Goal: Book appointment/travel/reservation

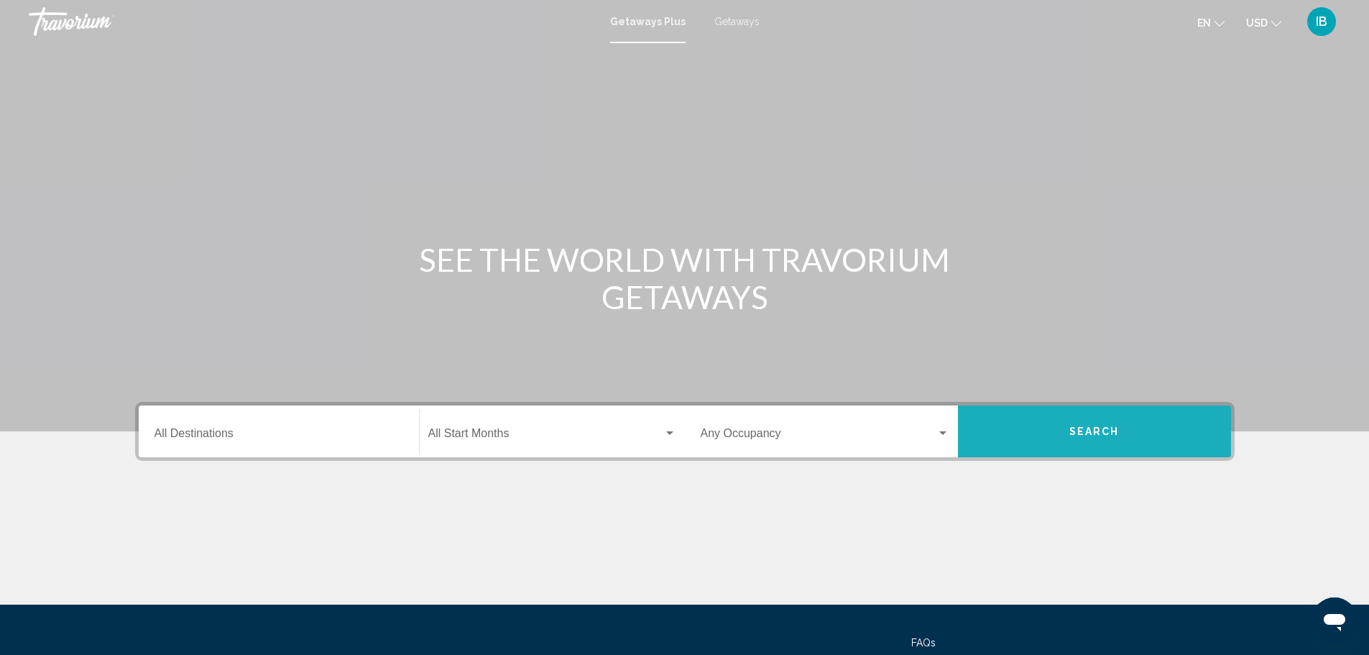
click at [1112, 437] on span "Search" at bounding box center [1095, 432] width 50 height 12
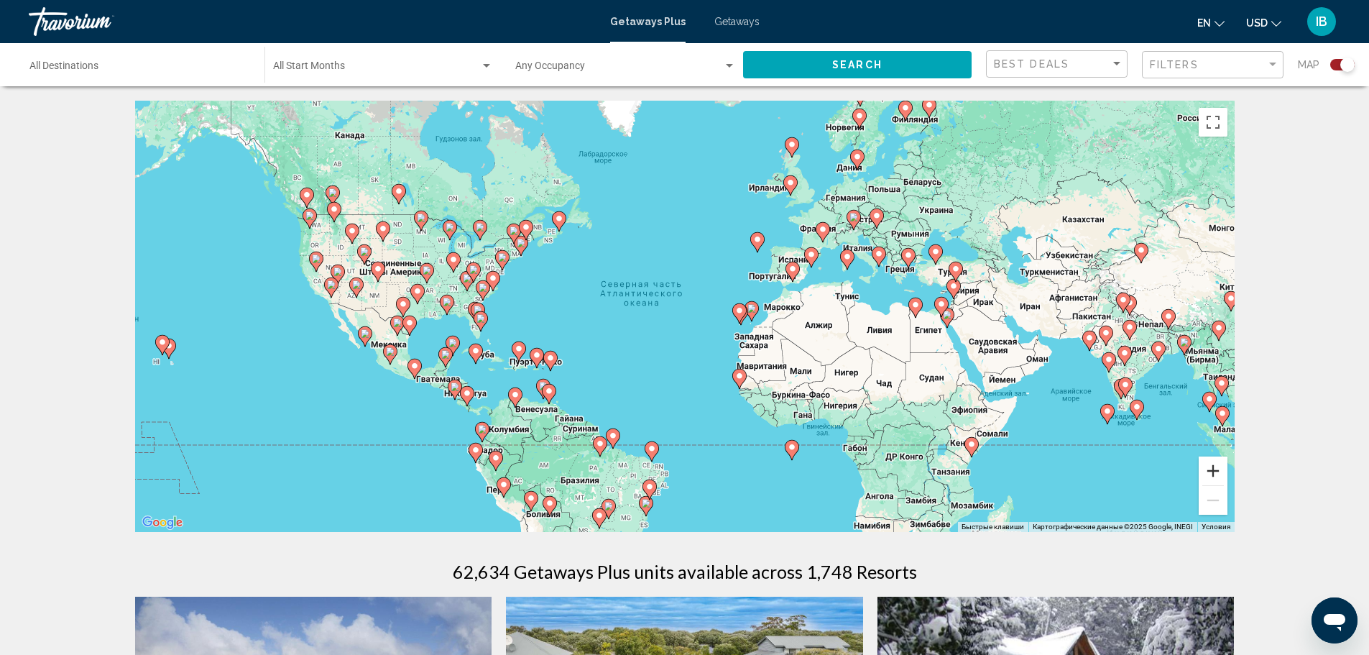
click at [1211, 466] on button "Увеличить" at bounding box center [1213, 470] width 29 height 29
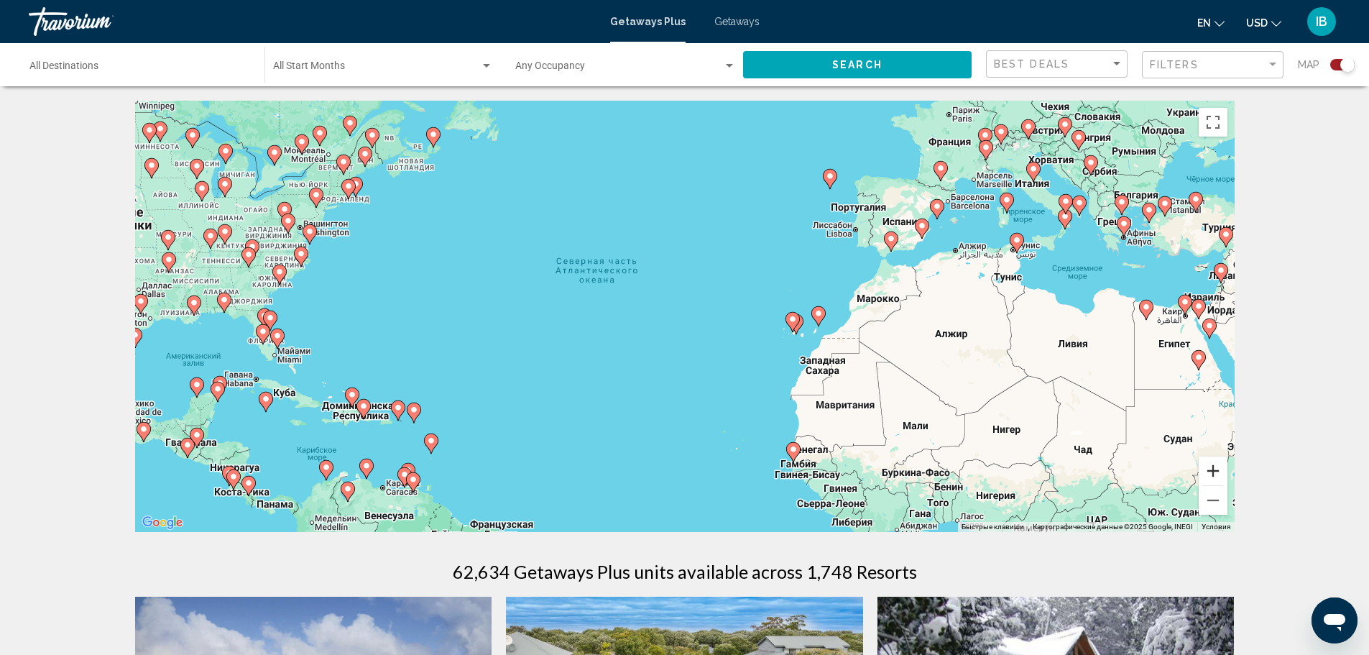
click at [1211, 466] on button "Увеличить" at bounding box center [1213, 470] width 29 height 29
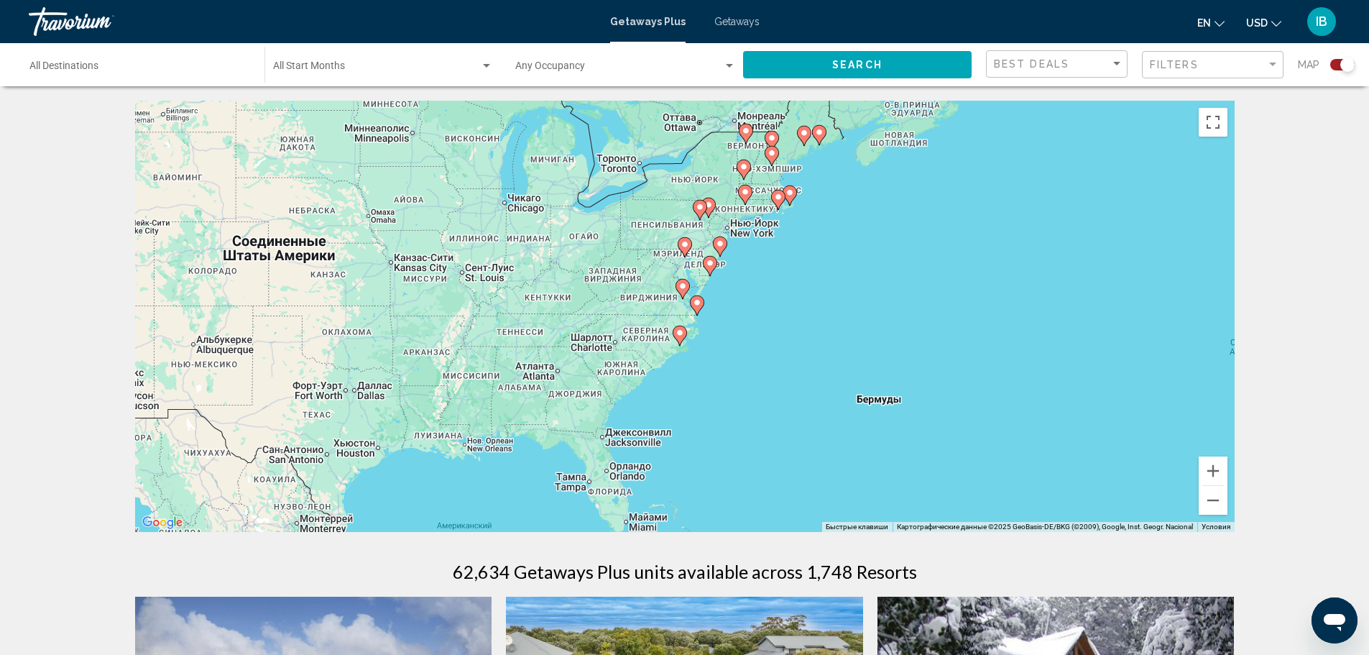
drag, startPoint x: 175, startPoint y: 226, endPoint x: 963, endPoint y: 367, distance: 801.2
click at [963, 367] on div "Чтобы активировать перетаскивание с помощью клавиатуры, нажмите Alt + Ввод. Пос…" at bounding box center [685, 316] width 1100 height 431
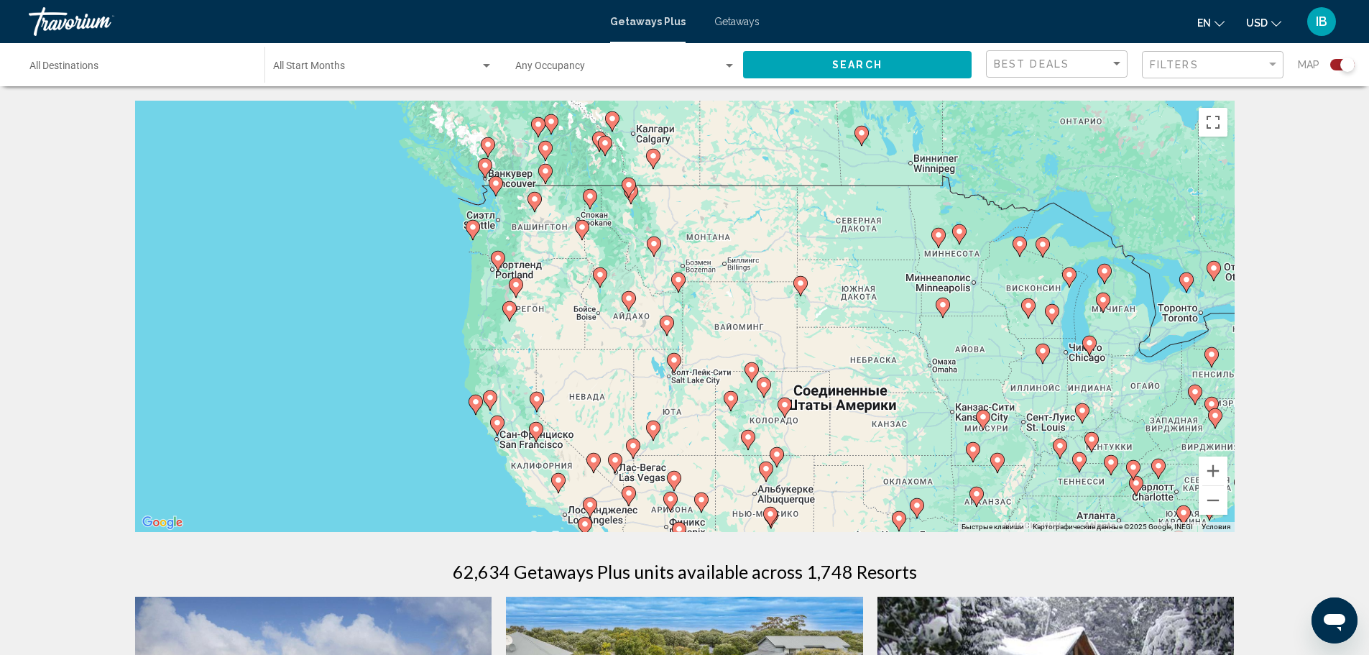
drag, startPoint x: 342, startPoint y: 275, endPoint x: 874, endPoint y: 444, distance: 558.3
click at [874, 444] on div "Чтобы активировать перетаскивание с помощью клавиатуры, нажмите Alt + Ввод. Пос…" at bounding box center [685, 316] width 1100 height 431
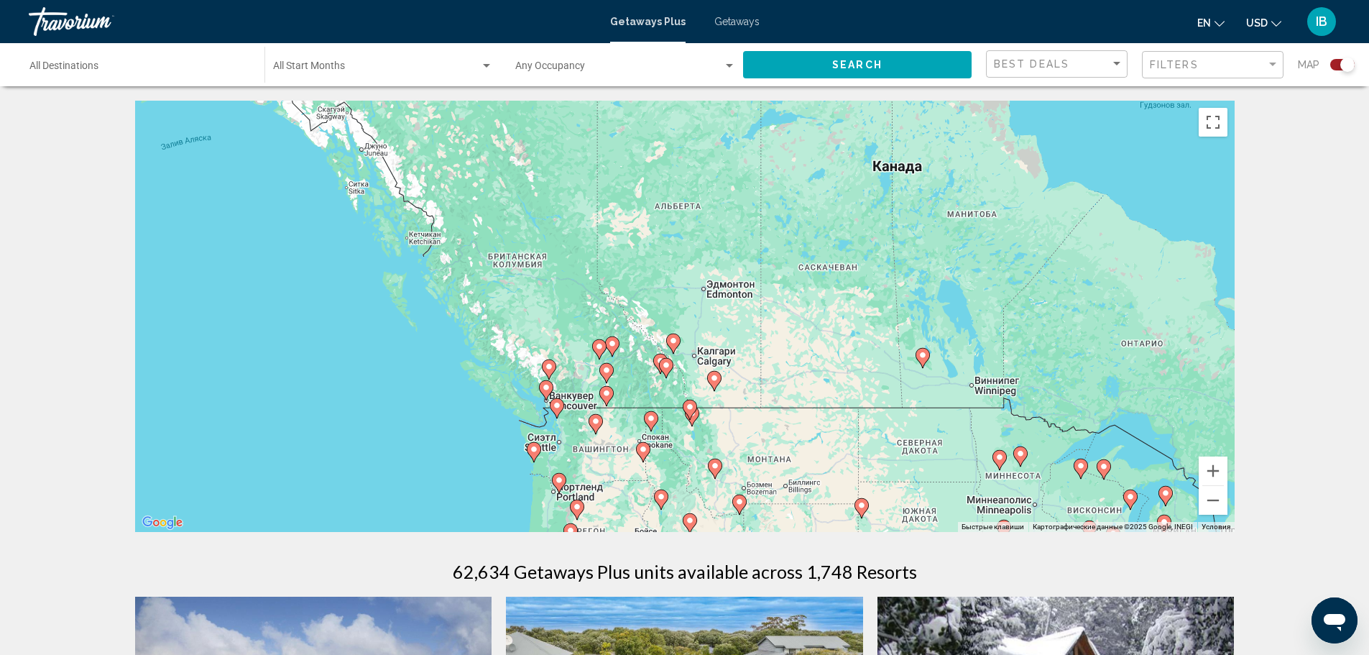
drag, startPoint x: 374, startPoint y: 270, endPoint x: 432, endPoint y: 444, distance: 183.4
click at [432, 444] on div "Чтобы активировать перетаскивание с помощью клавиатуры, нажмите Alt + Ввод. Пос…" at bounding box center [685, 316] width 1100 height 431
click at [1222, 470] on button "Увеличить" at bounding box center [1213, 470] width 29 height 29
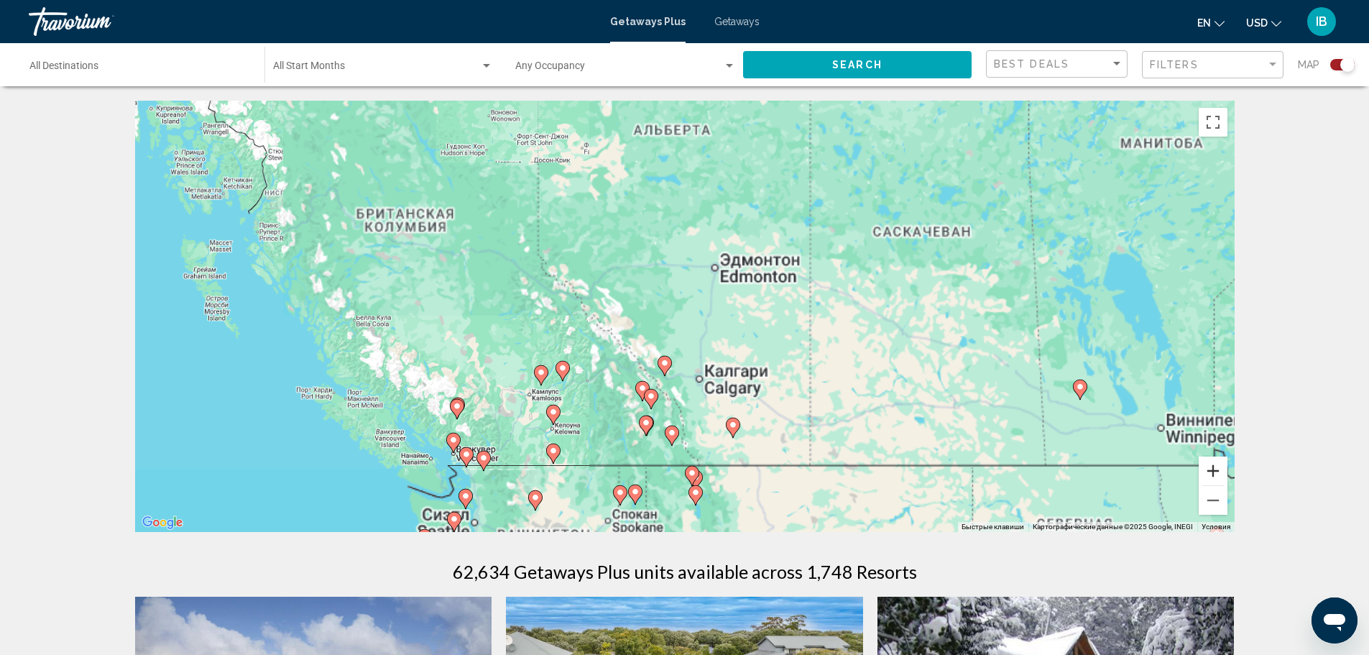
click at [1222, 470] on button "Увеличить" at bounding box center [1213, 470] width 29 height 29
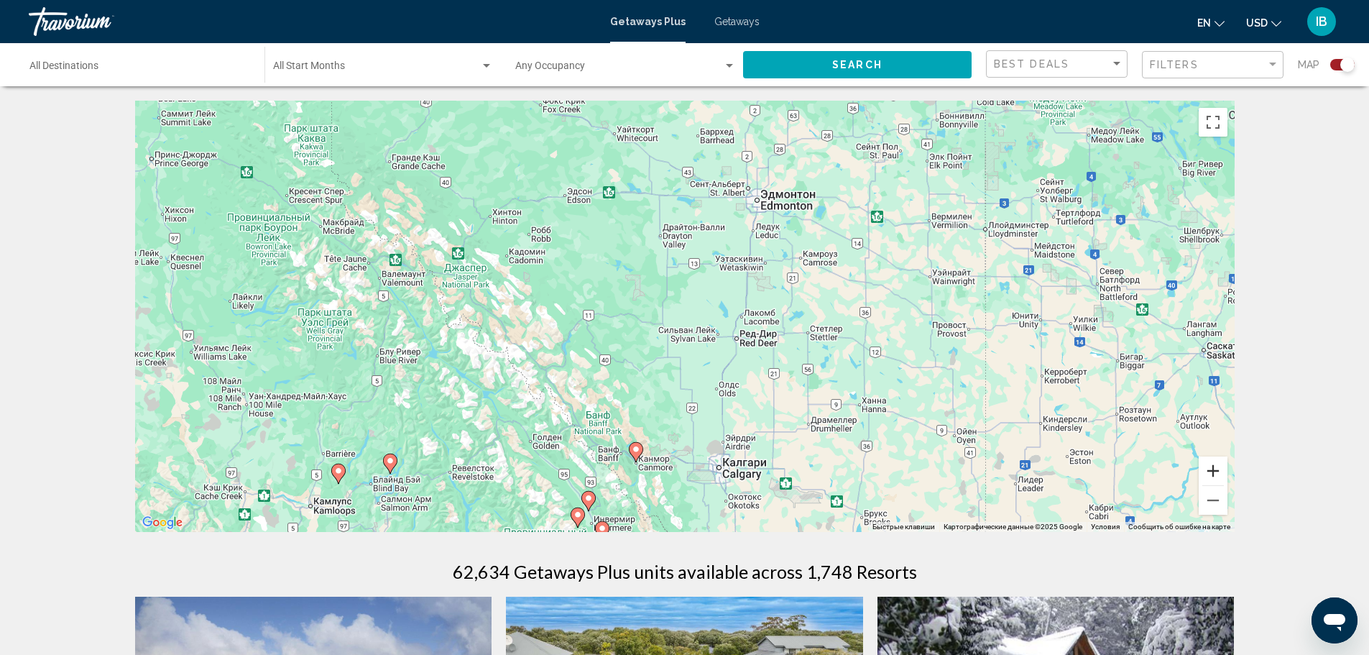
drag, startPoint x: 1222, startPoint y: 470, endPoint x: 1379, endPoint y: 135, distance: 370.1
click at [1369, 135] on html "Skip to main content Getaways Plus Getaways en English Español Français Italian…" at bounding box center [684, 327] width 1369 height 655
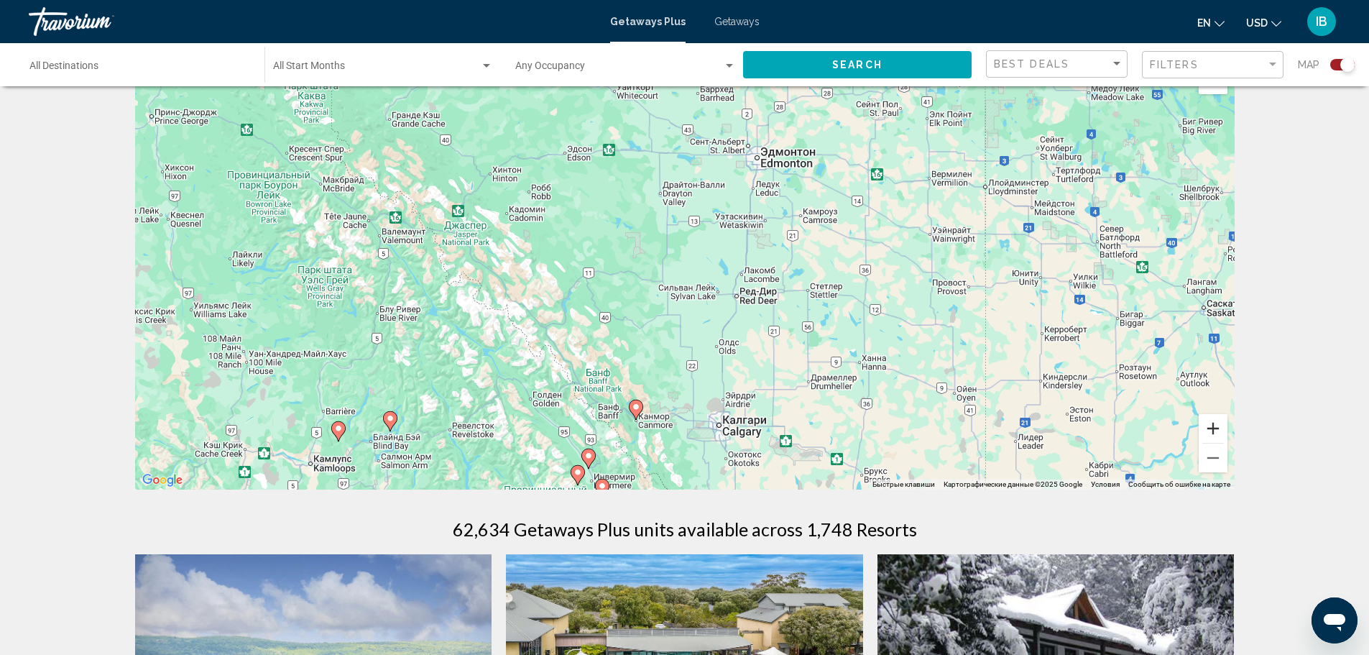
scroll to position [39, 0]
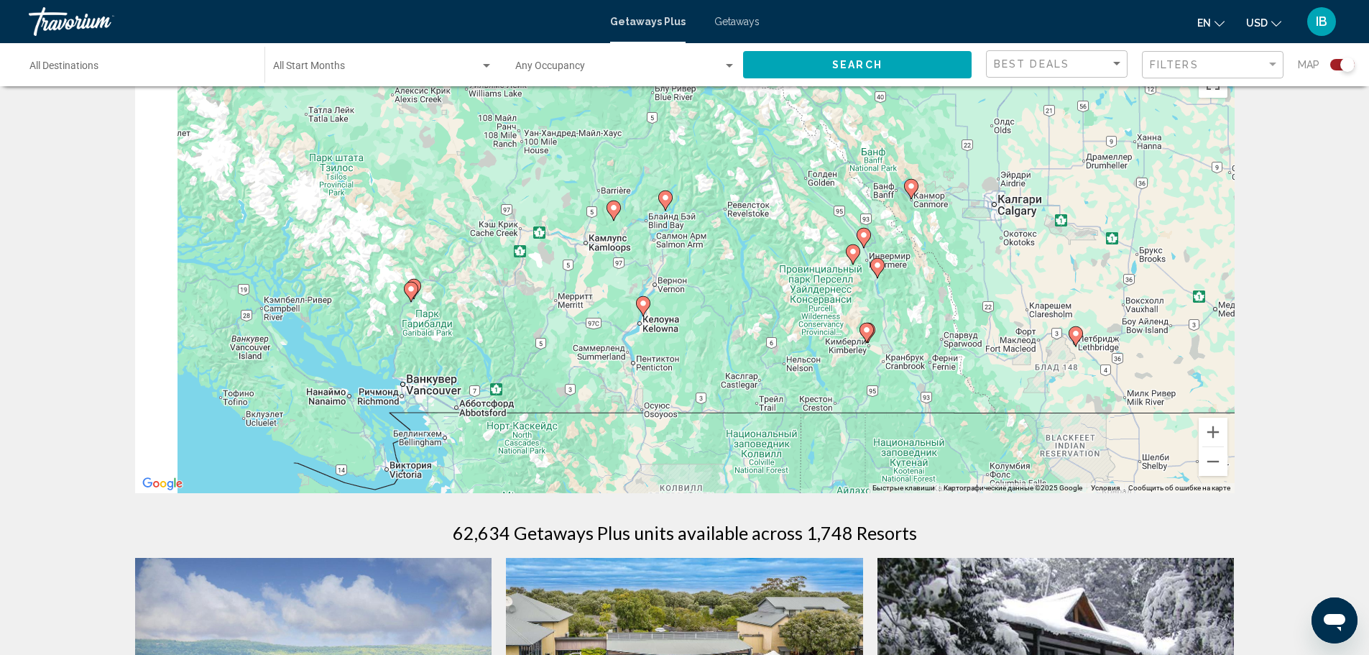
drag, startPoint x: 348, startPoint y: 395, endPoint x: 645, endPoint y: 161, distance: 377.8
click at [645, 161] on div "Чтобы активировать перетаскивание с помощью клавиатуры, нажмите Alt + Ввод. Пос…" at bounding box center [685, 277] width 1100 height 431
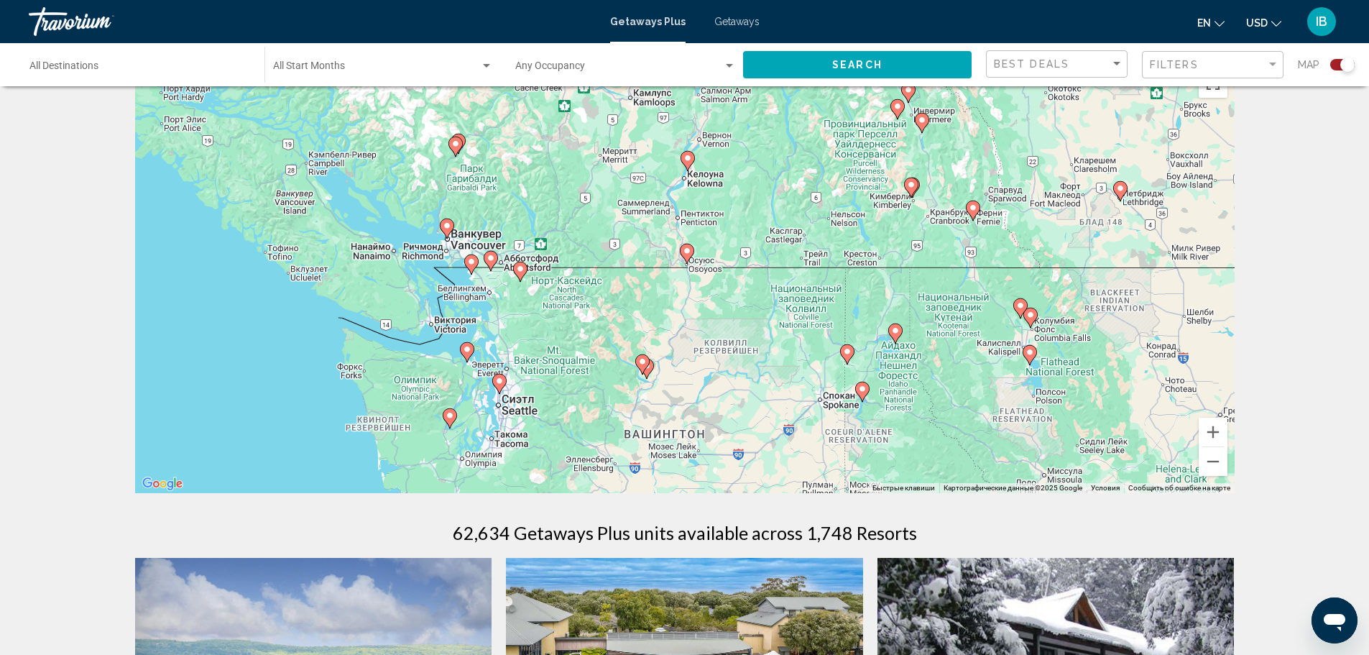
drag, startPoint x: 474, startPoint y: 332, endPoint x: 502, endPoint y: 185, distance: 150.0
click at [502, 185] on div "Чтобы активировать перетаскивание с помощью клавиатуры, нажмите Alt + Ввод. Пос…" at bounding box center [685, 277] width 1100 height 431
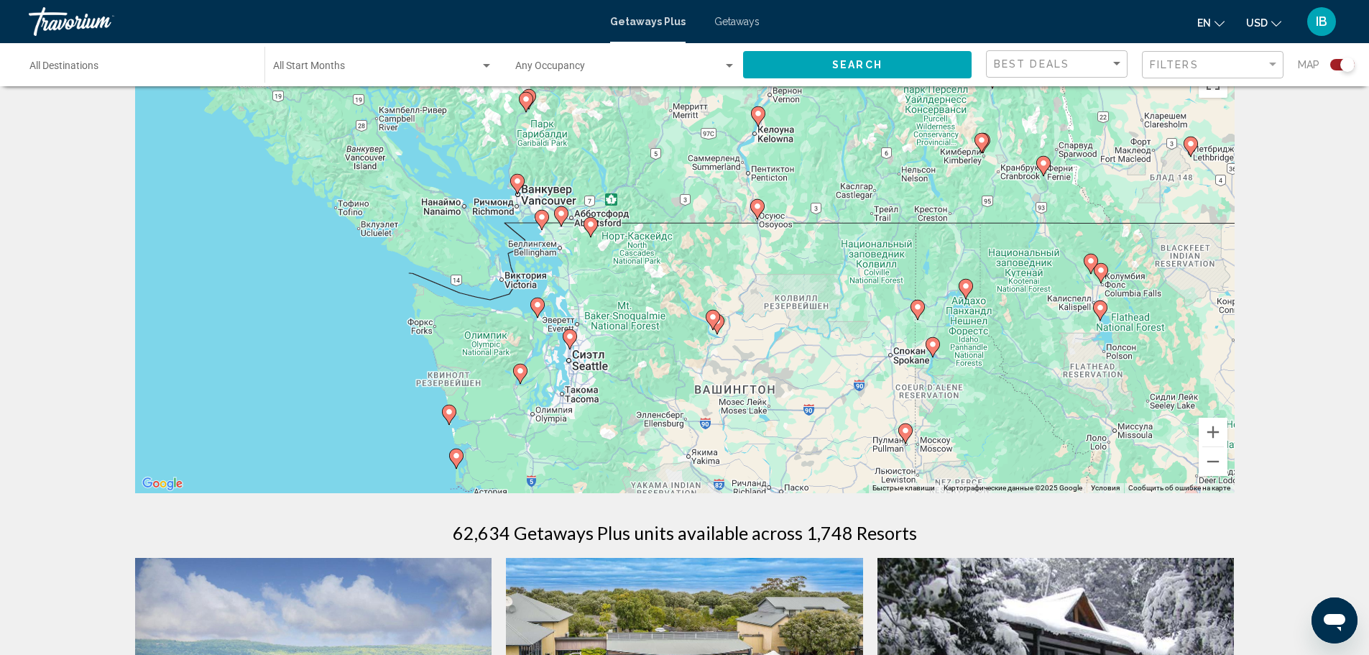
drag, startPoint x: 503, startPoint y: 333, endPoint x: 584, endPoint y: 293, distance: 90.0
click at [584, 293] on div "Чтобы активировать перетаскивание с помощью клавиатуры, нажмите Alt + Ввод. Пос…" at bounding box center [685, 277] width 1100 height 431
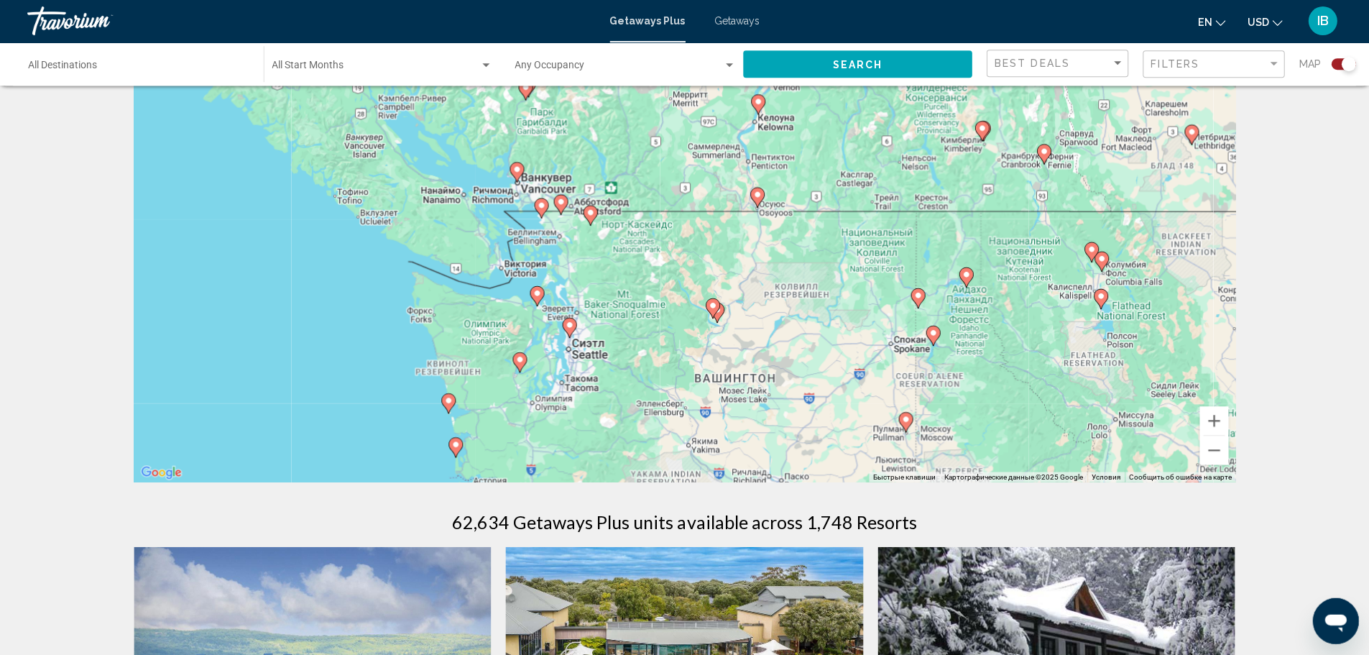
scroll to position [50, 0]
click at [1219, 445] on button "Уменьшить" at bounding box center [1213, 450] width 29 height 29
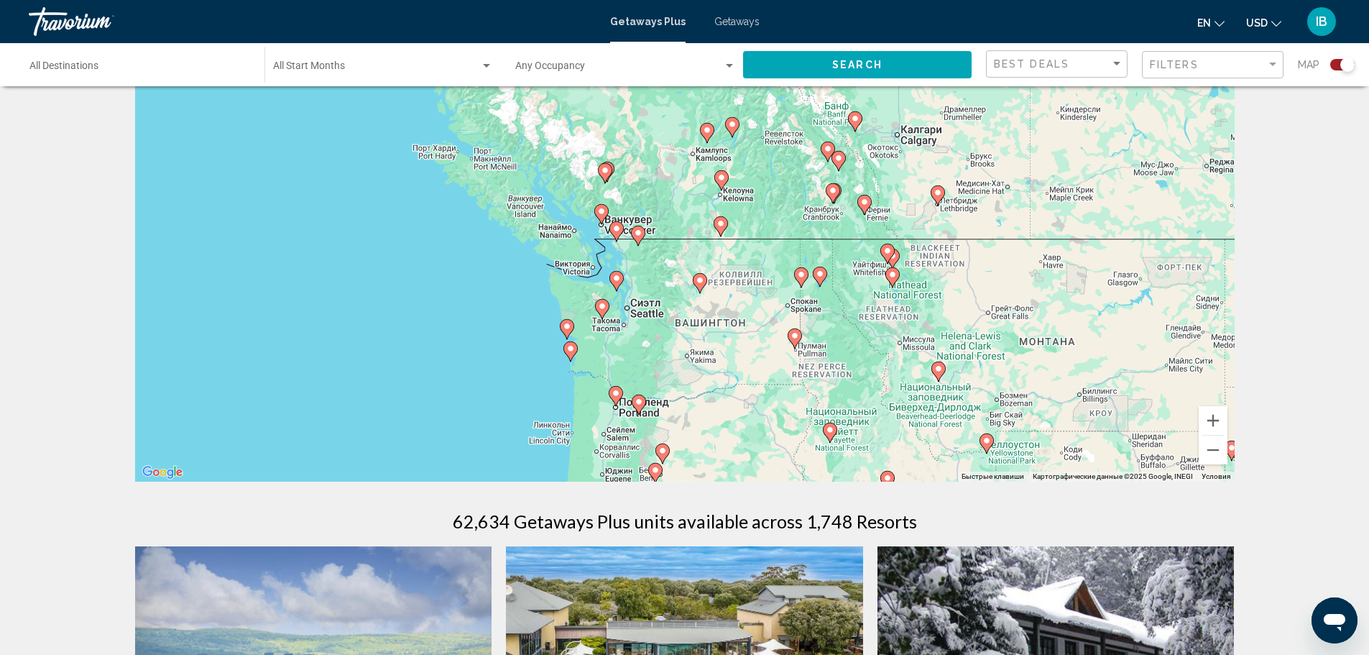
click at [689, 278] on div "Чтобы активировать перетаскивание с помощью клавиатуры, нажмите Alt + Ввод. Пос…" at bounding box center [685, 265] width 1100 height 431
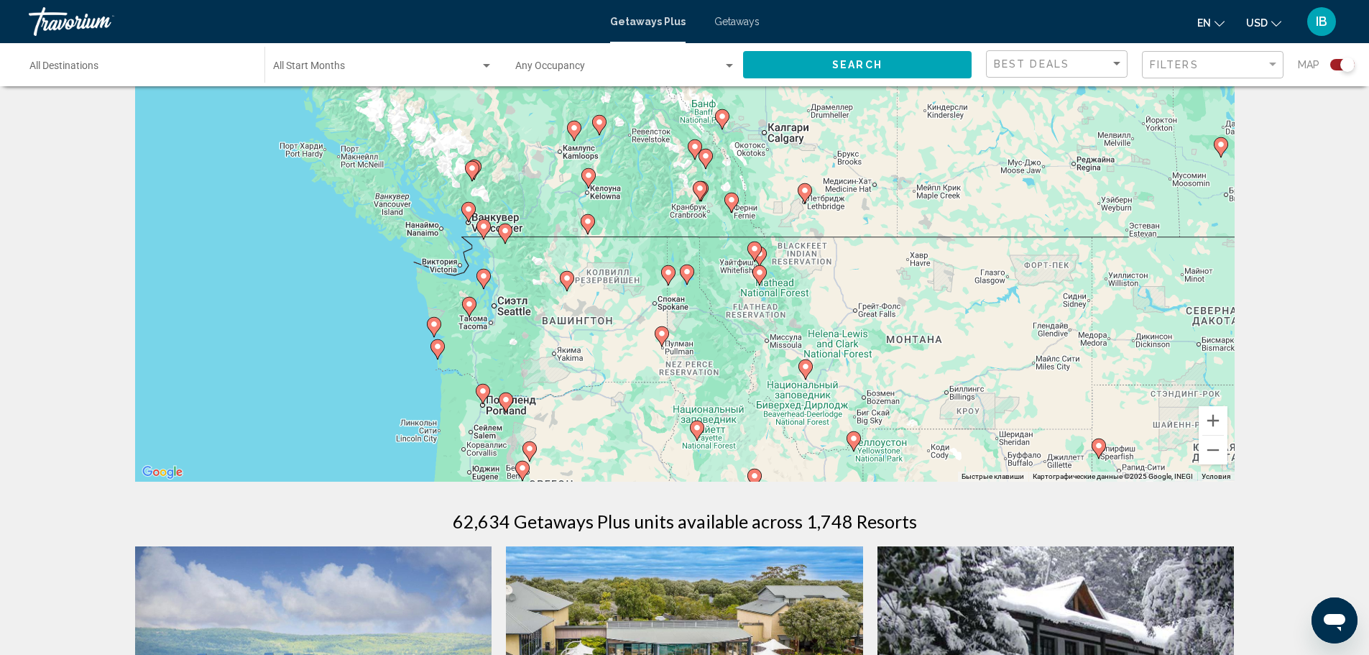
drag, startPoint x: 689, startPoint y: 278, endPoint x: 495, endPoint y: 276, distance: 194.1
click at [495, 276] on div "Чтобы активировать перетаскивание с помощью клавиатуры, нажмите Alt + Ввод. Пос…" at bounding box center [685, 265] width 1100 height 431
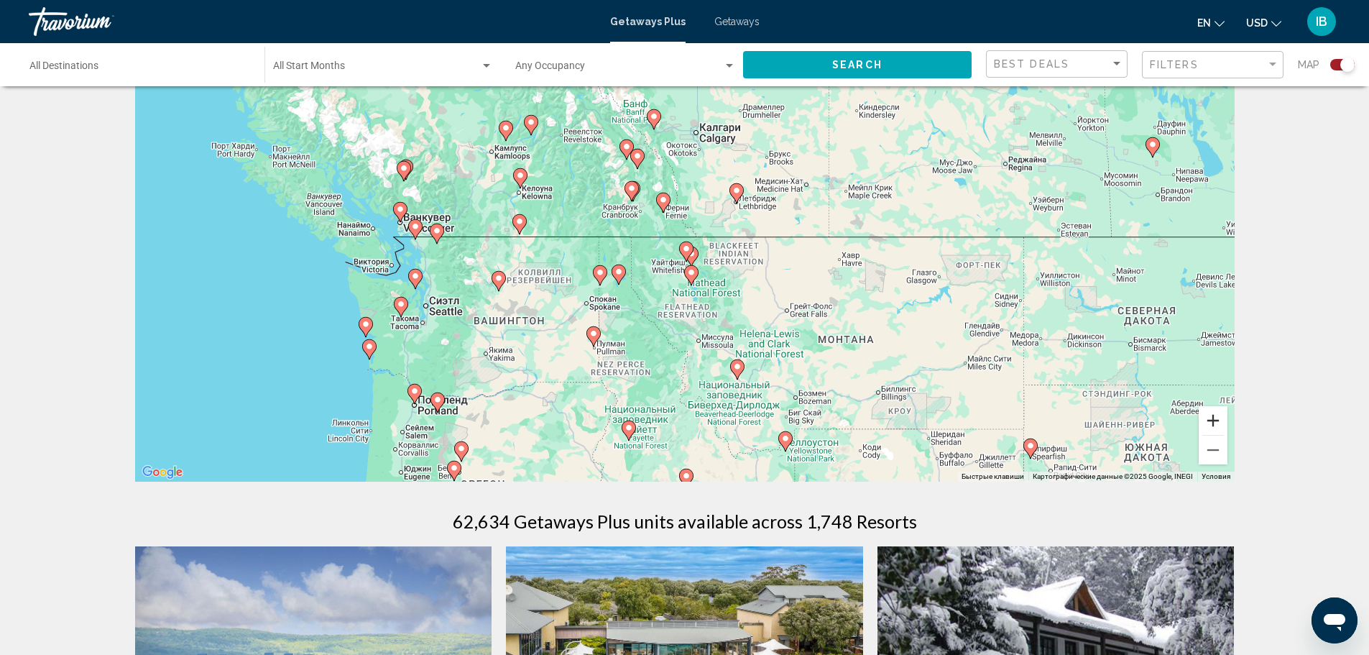
click at [1209, 415] on button "Увеличить" at bounding box center [1213, 420] width 29 height 29
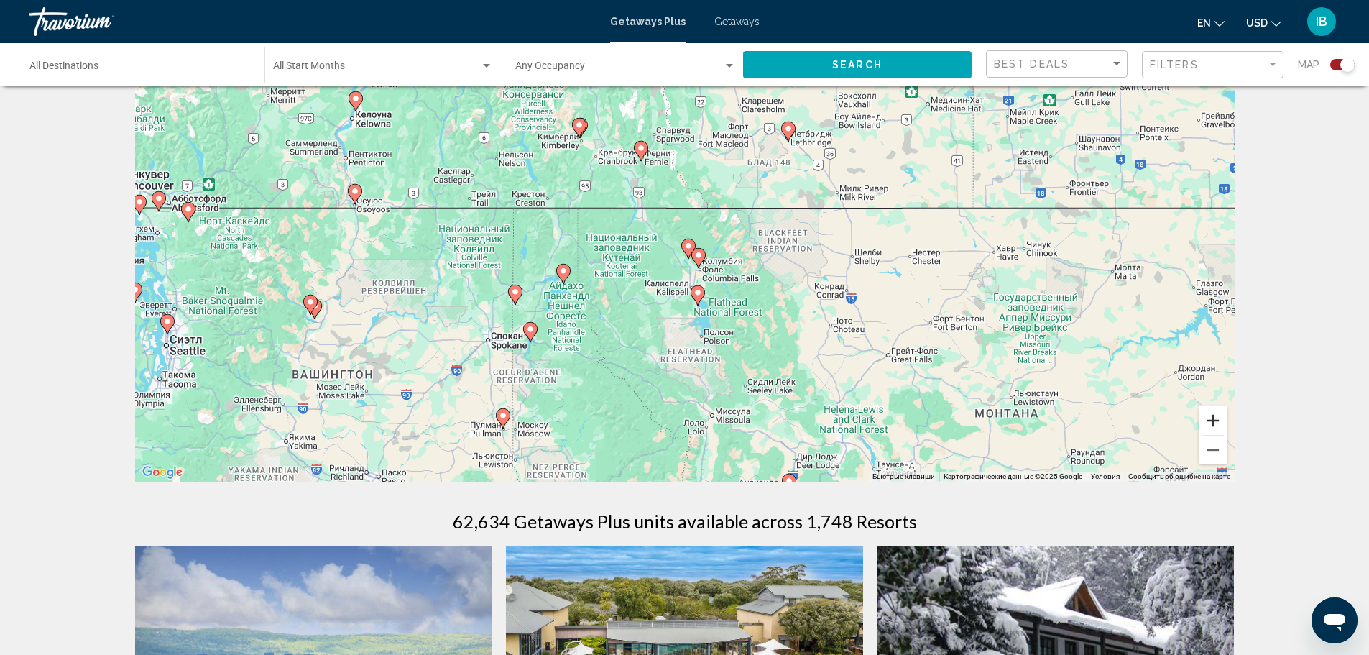
click at [1209, 415] on button "Увеличить" at bounding box center [1213, 420] width 29 height 29
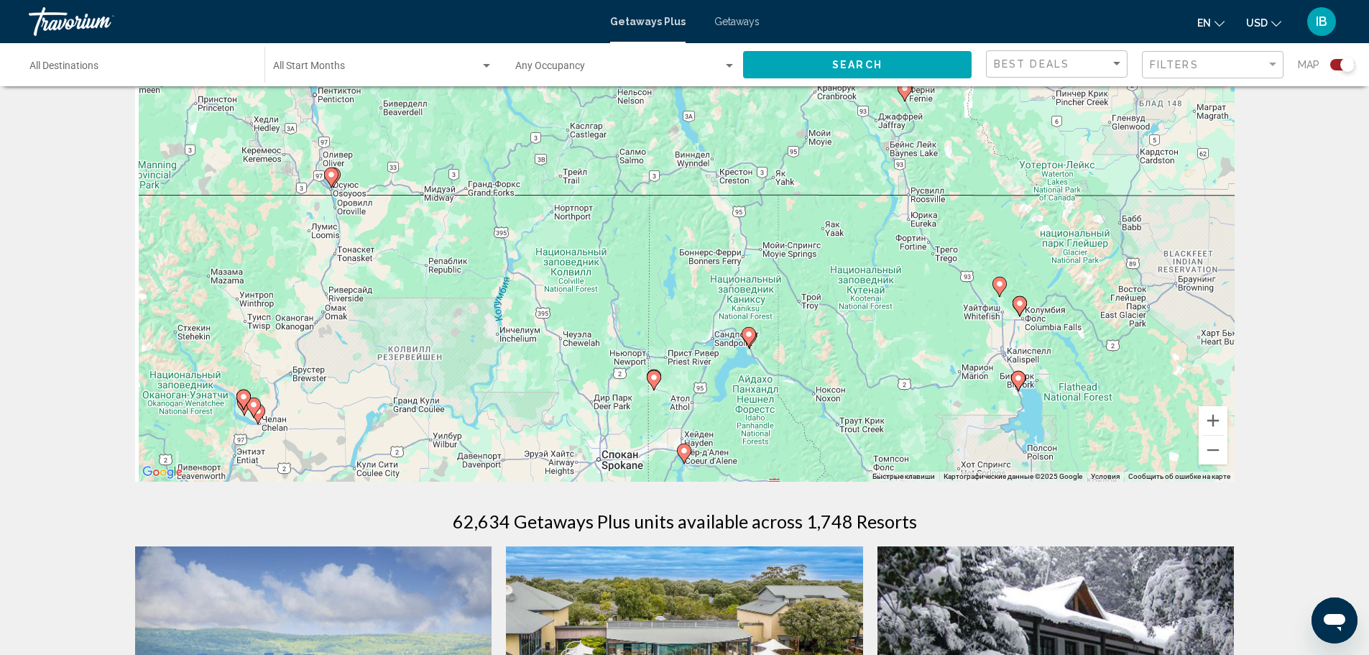
drag, startPoint x: 244, startPoint y: 244, endPoint x: 584, endPoint y: 296, distance: 343.3
click at [584, 296] on div "Чтобы активировать перетаскивание с помощью клавиатуры, нажмите Alt + Ввод. Пос…" at bounding box center [685, 265] width 1100 height 431
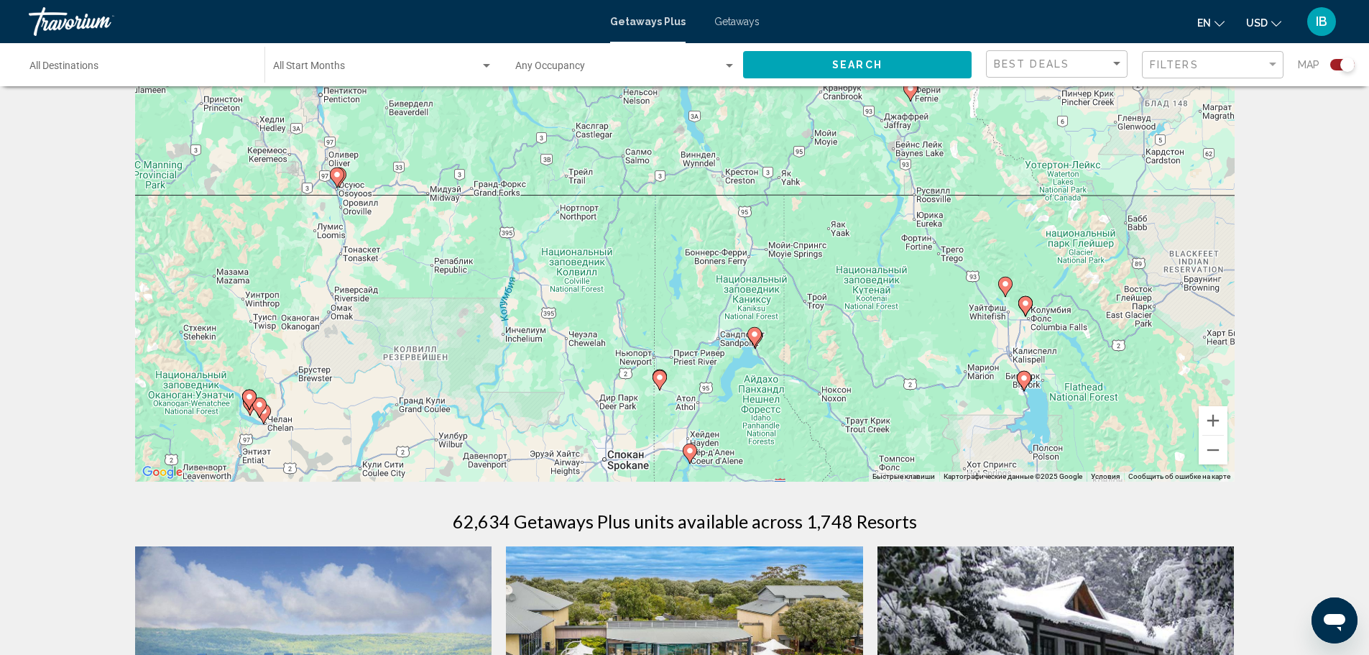
click at [252, 403] on icon "Main content" at bounding box center [248, 399] width 13 height 19
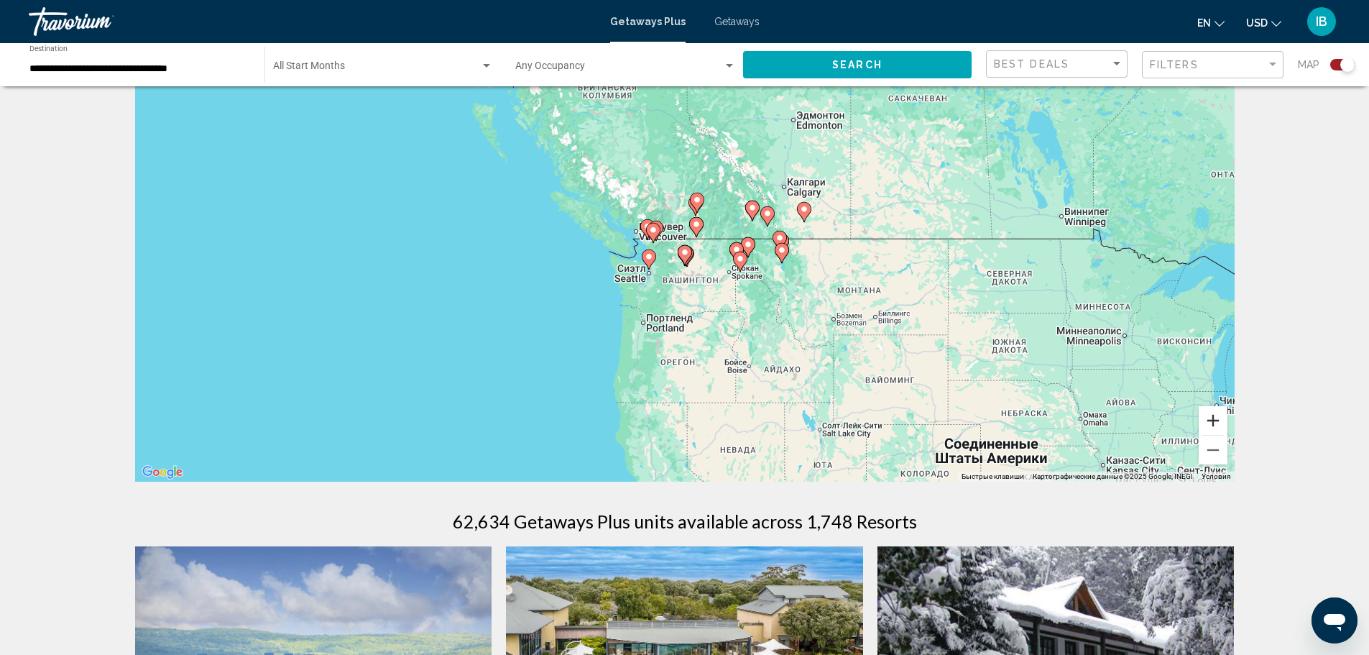
click at [1217, 418] on button "Увеличить" at bounding box center [1213, 420] width 29 height 29
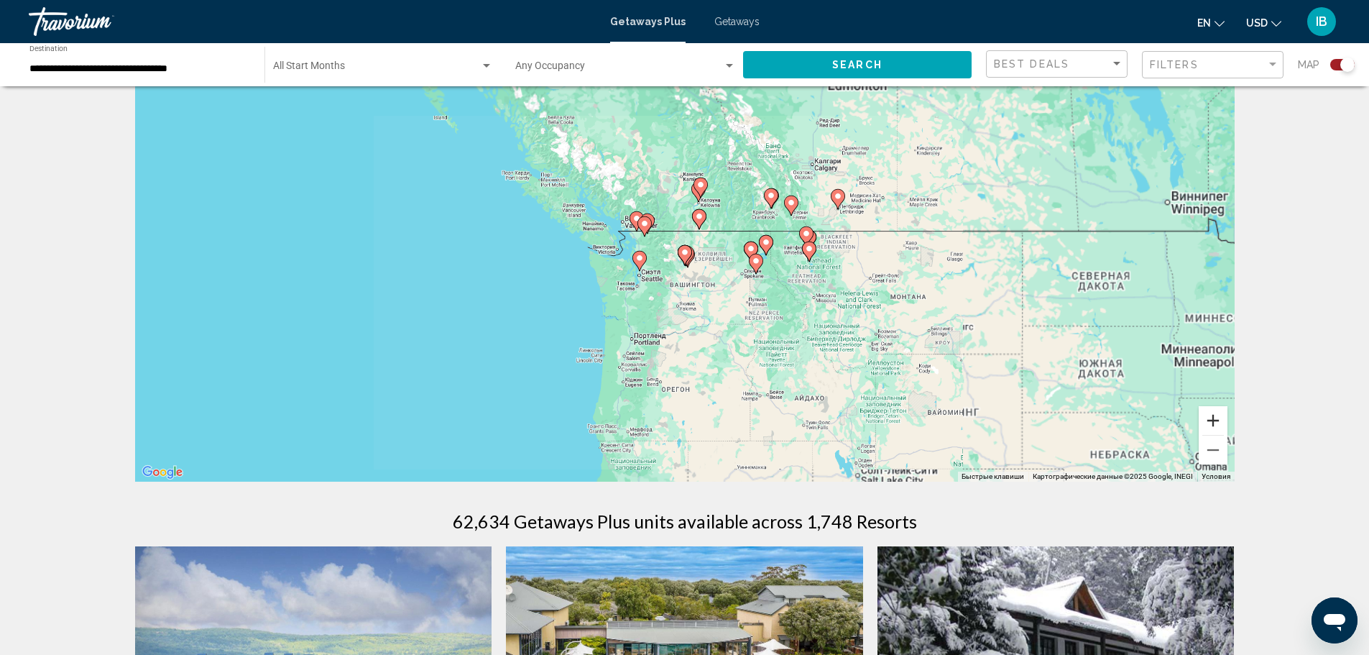
click at [1217, 418] on button "Увеличить" at bounding box center [1213, 420] width 29 height 29
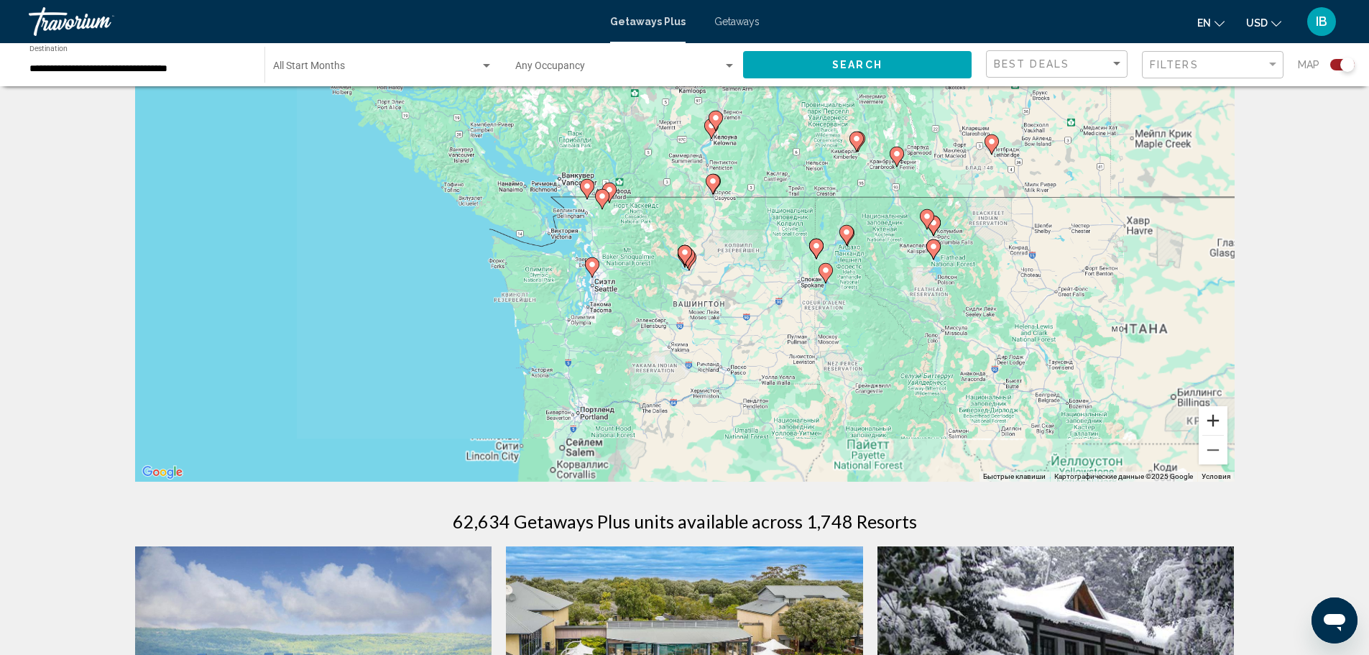
click at [1217, 418] on button "Увеличить" at bounding box center [1213, 420] width 29 height 29
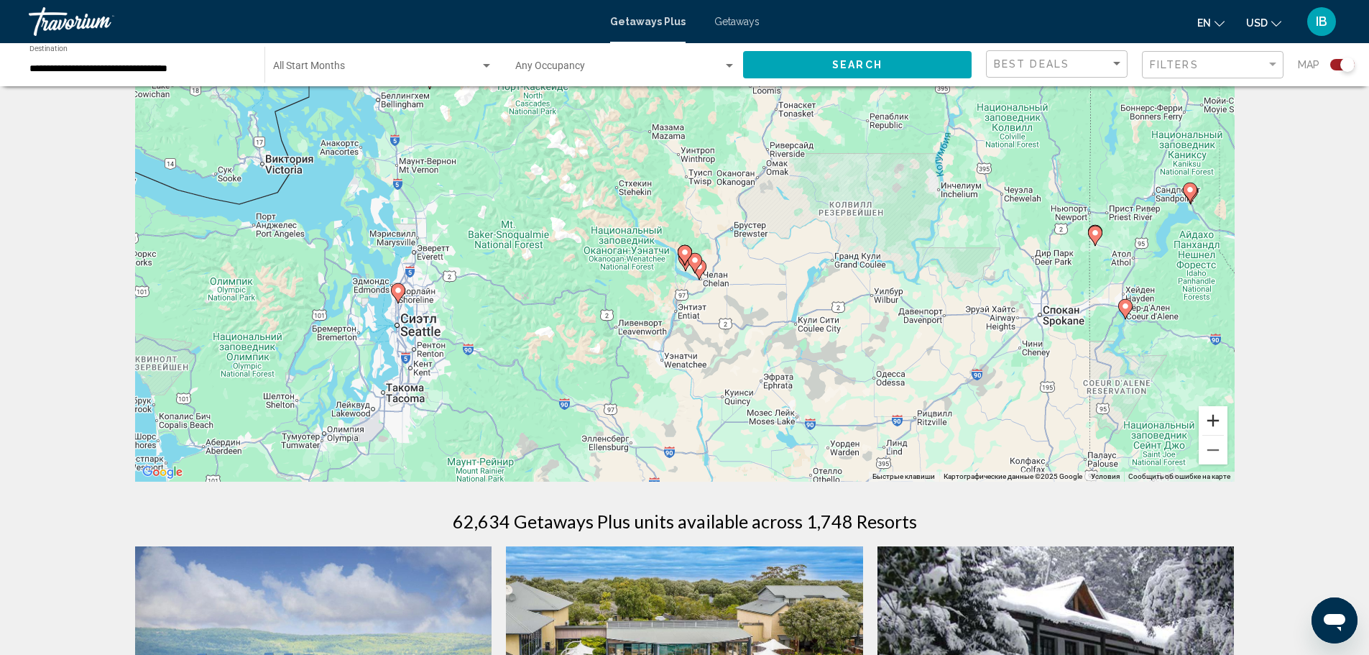
click at [1217, 418] on button "Увеличить" at bounding box center [1213, 420] width 29 height 29
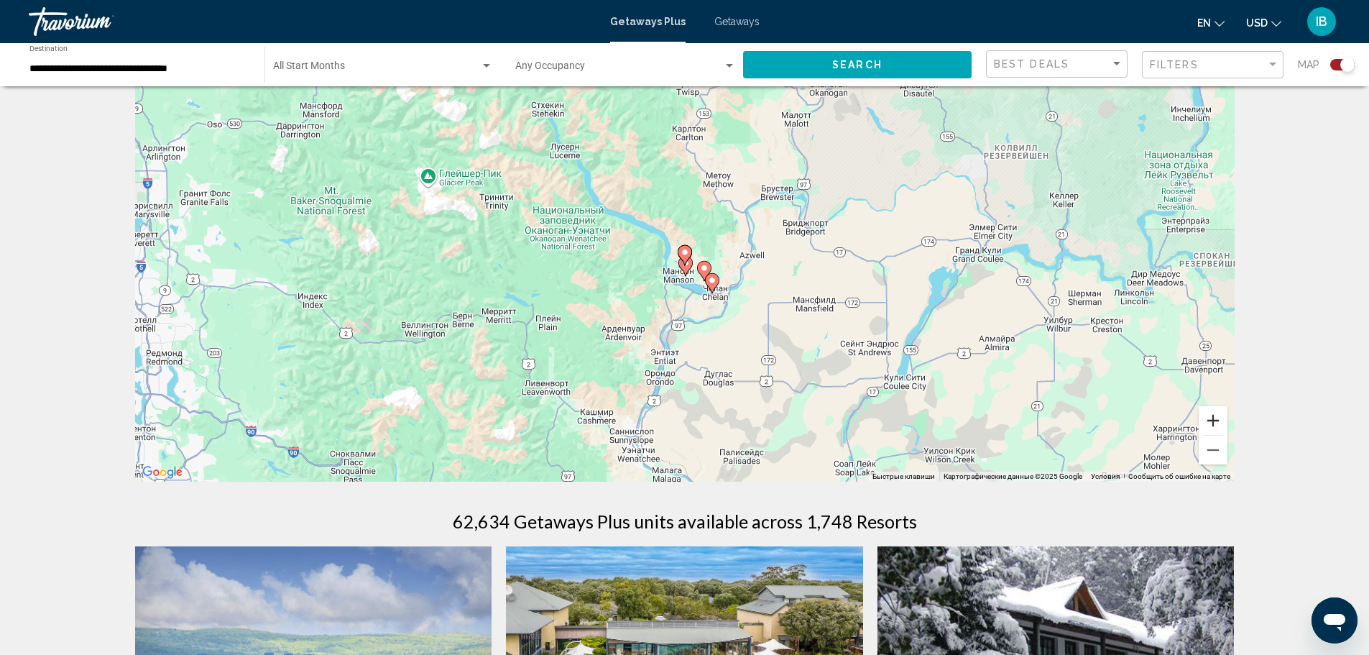
click at [1217, 418] on button "Увеличить" at bounding box center [1213, 420] width 29 height 29
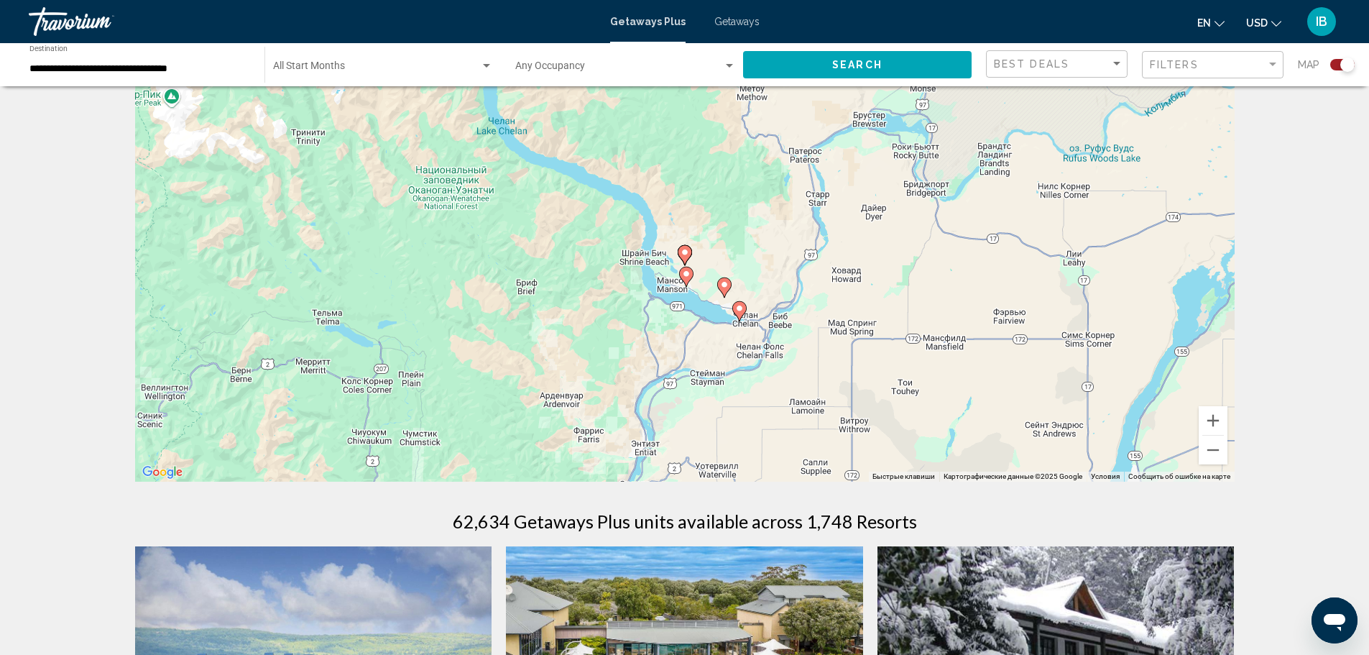
click at [722, 282] on image "Main content" at bounding box center [724, 284] width 9 height 9
type input "**********"
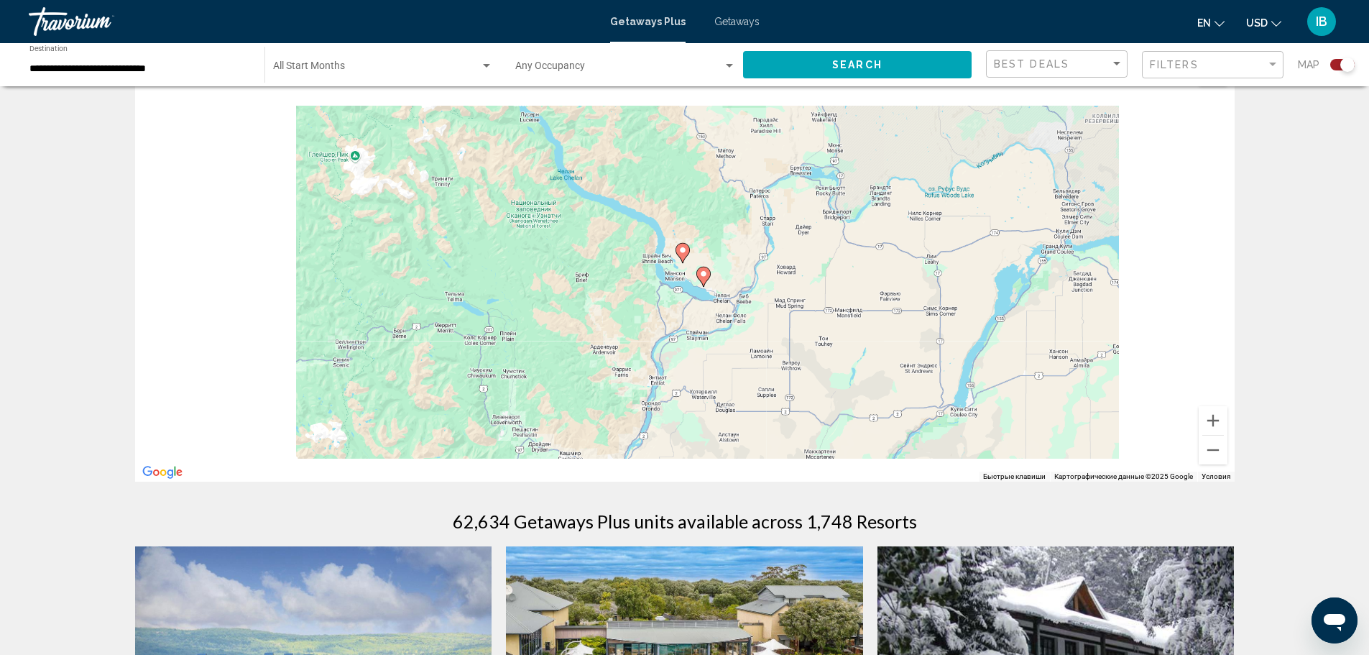
click at [722, 282] on div "Для навигации используйте клавиши со стрелками. Чтобы активировать перетаскиван…" at bounding box center [685, 265] width 1100 height 431
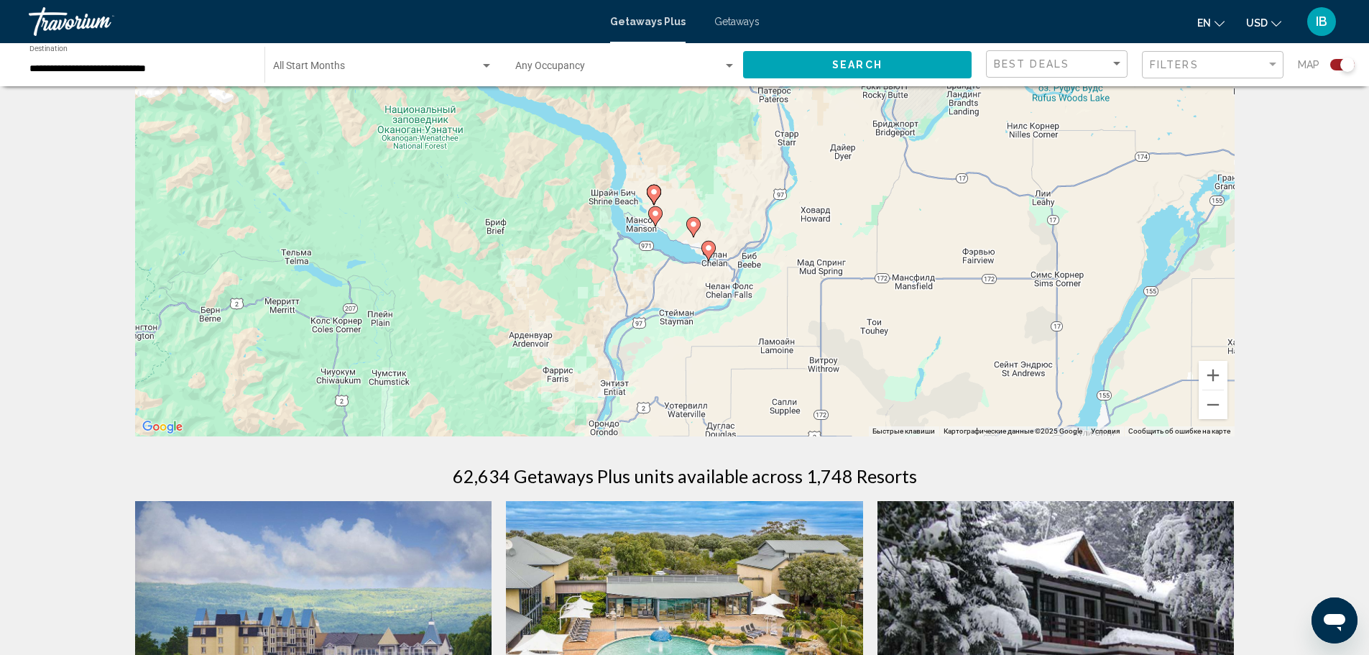
scroll to position [94, 0]
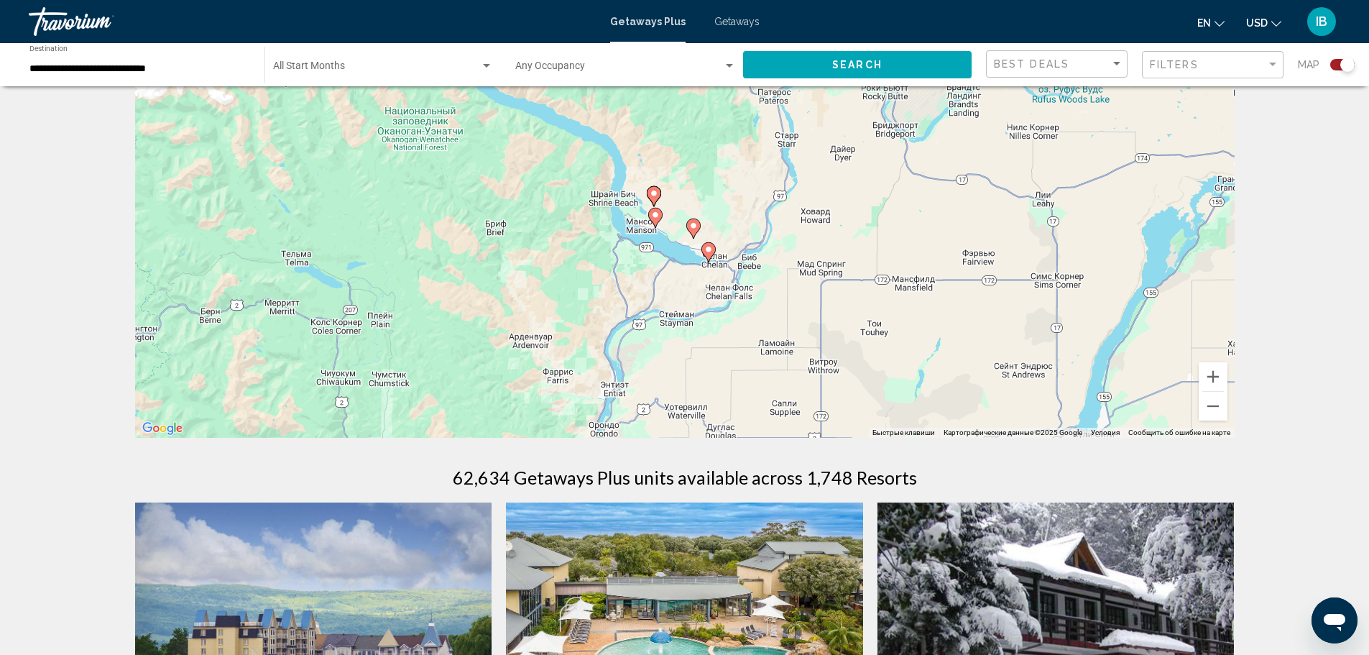
click at [654, 196] on image "Main content" at bounding box center [654, 193] width 9 height 9
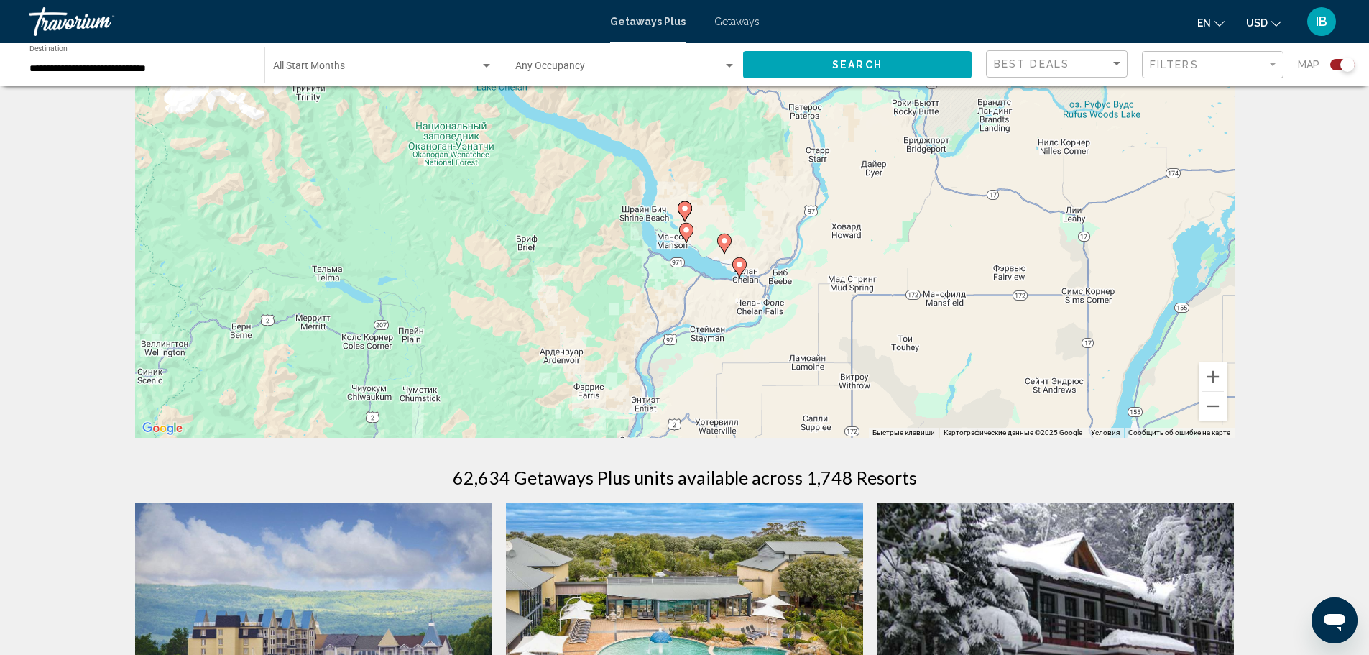
click at [654, 196] on div "Чтобы активировать перетаскивание с помощью клавиатуры, нажмите Alt + Ввод. Пос…" at bounding box center [685, 221] width 1100 height 431
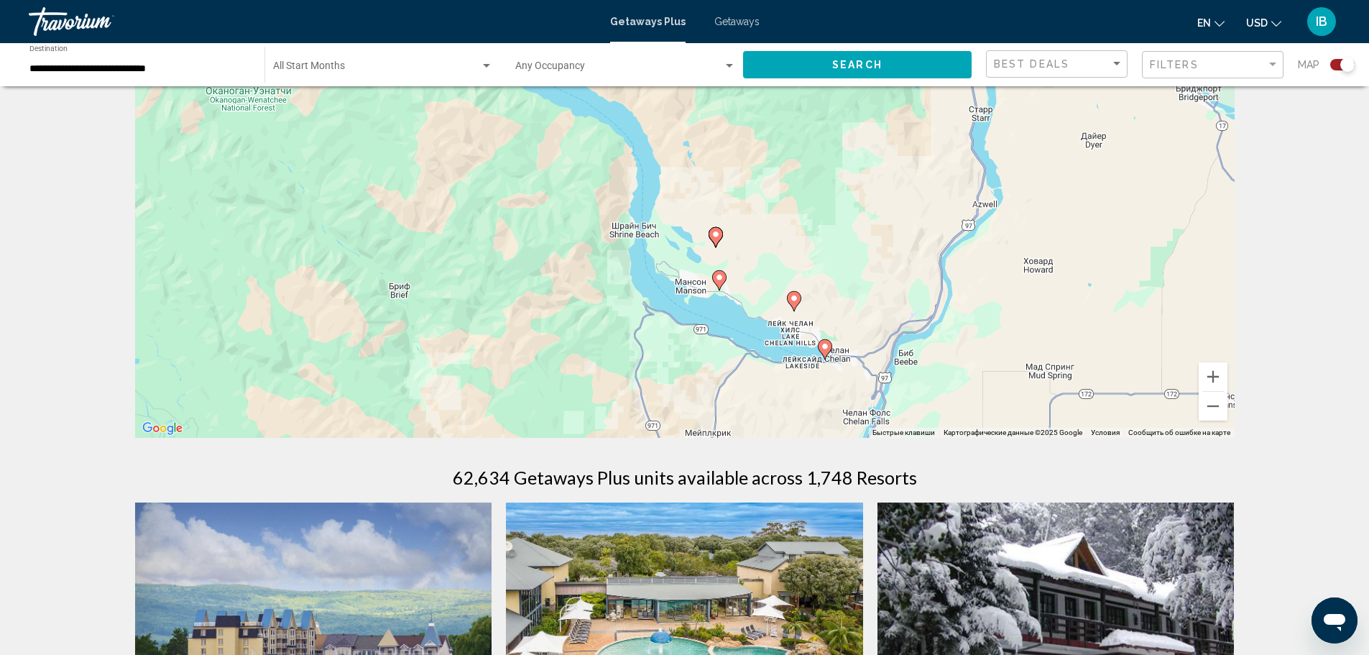
click at [717, 242] on icon "Main content" at bounding box center [715, 237] width 13 height 19
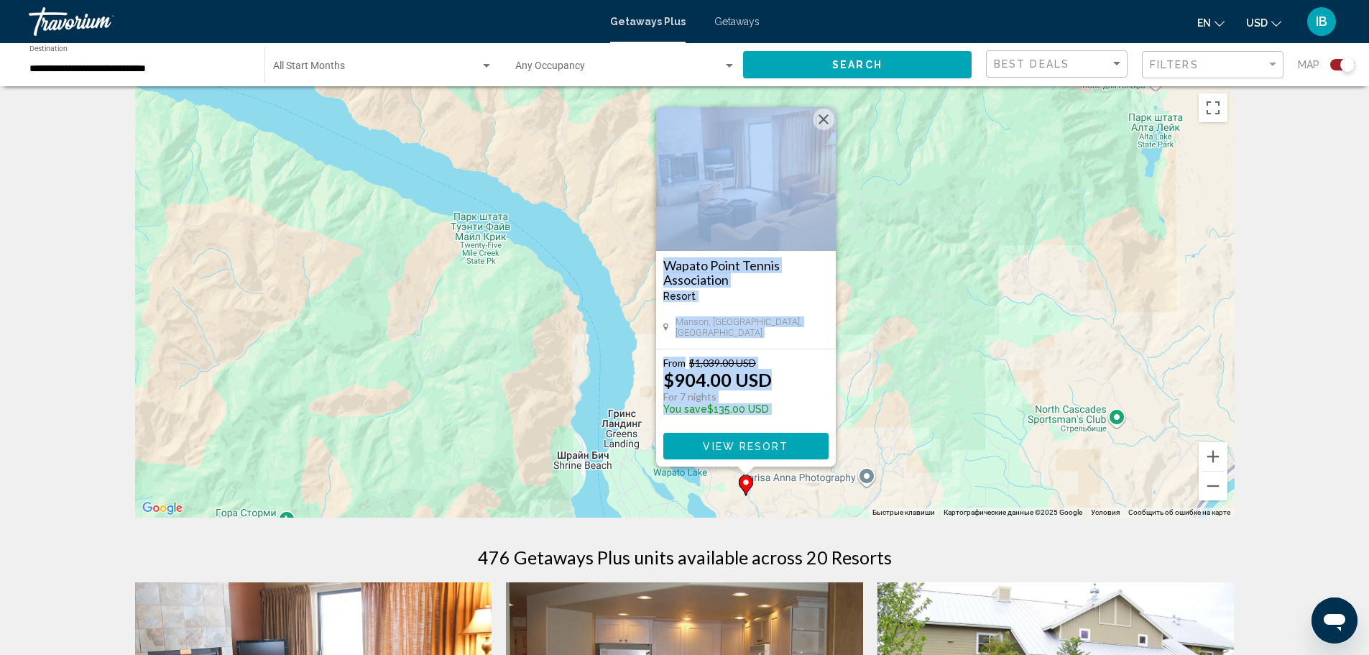
scroll to position [14, 0]
click at [1215, 487] on button "Уменьшить" at bounding box center [1213, 486] width 29 height 29
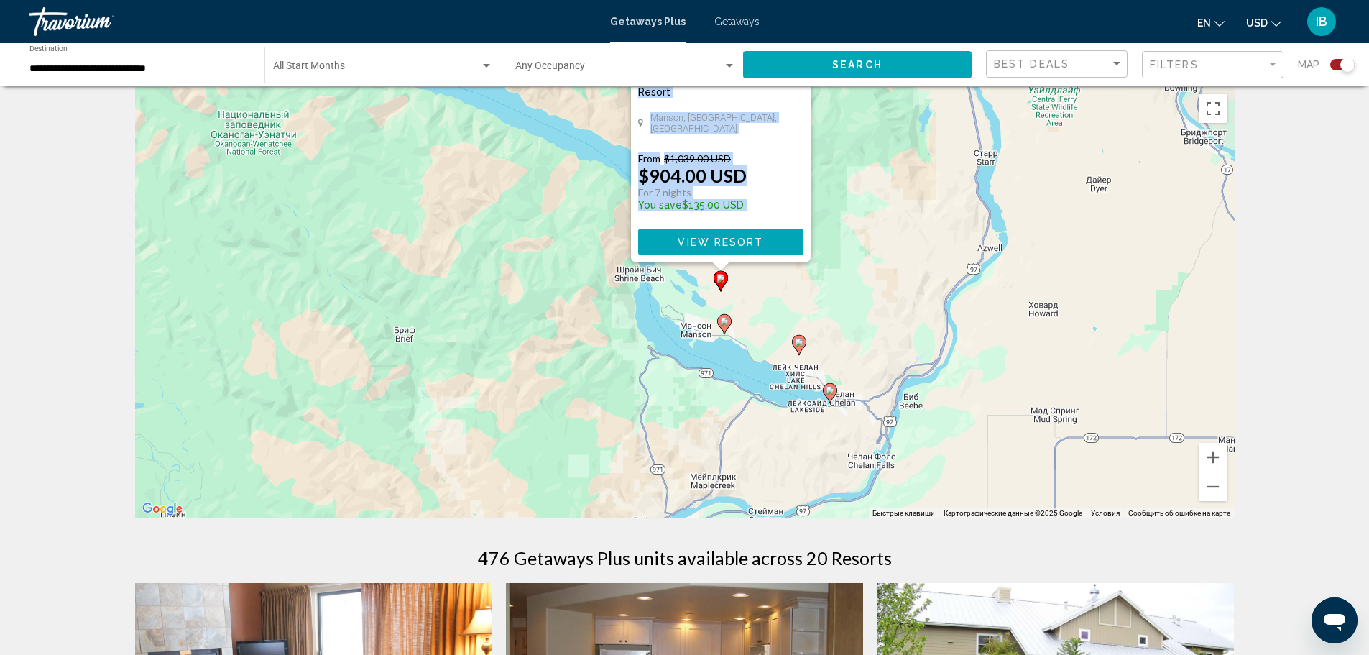
drag, startPoint x: 842, startPoint y: 401, endPoint x: 846, endPoint y: 290, distance: 111.5
click at [846, 290] on div "Чтобы активировать перетаскивание с помощью клавиатуры, нажмите Alt + Ввод. Пос…" at bounding box center [685, 302] width 1100 height 431
click at [723, 321] on image "Main content" at bounding box center [724, 321] width 9 height 9
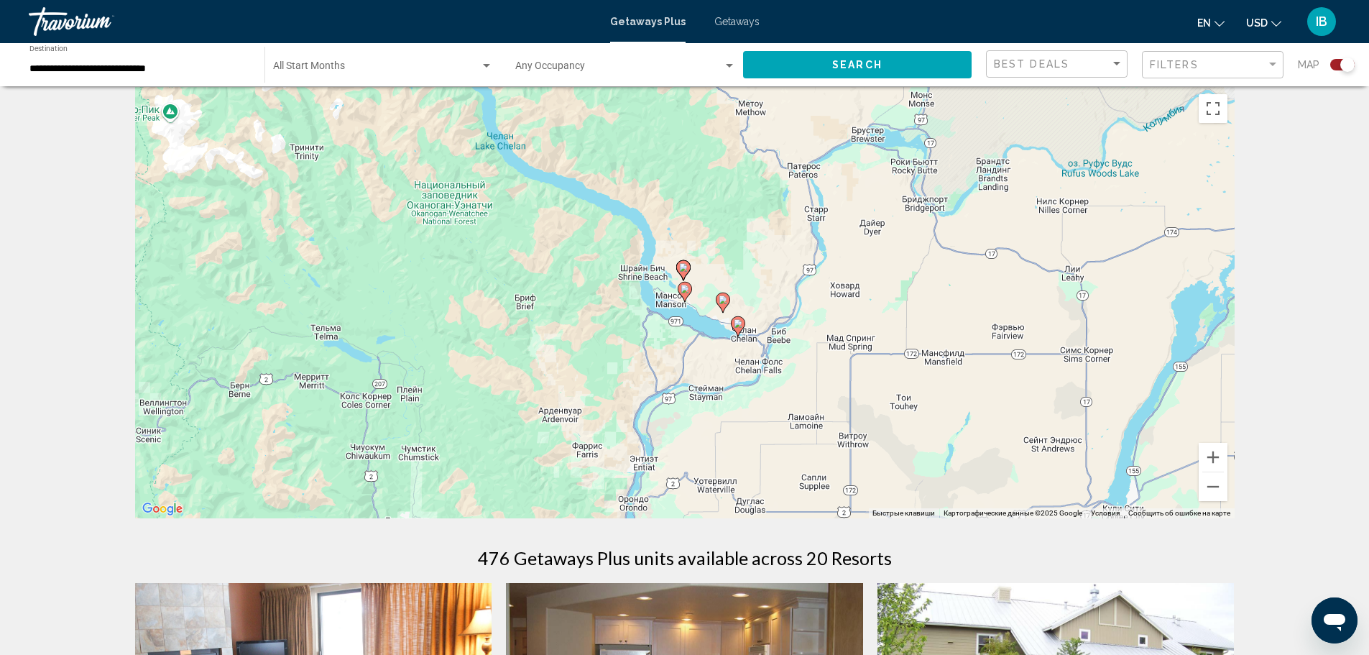
click at [684, 295] on icon "Main content" at bounding box center [684, 291] width 13 height 19
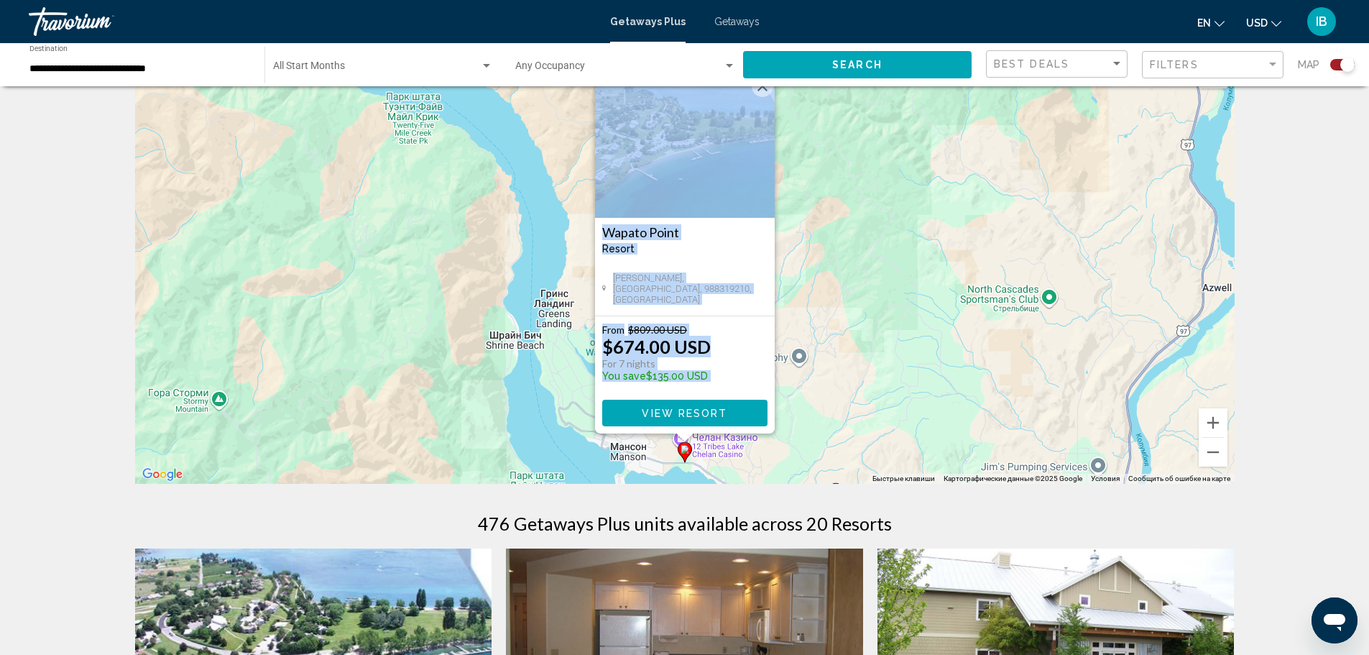
scroll to position [49, 0]
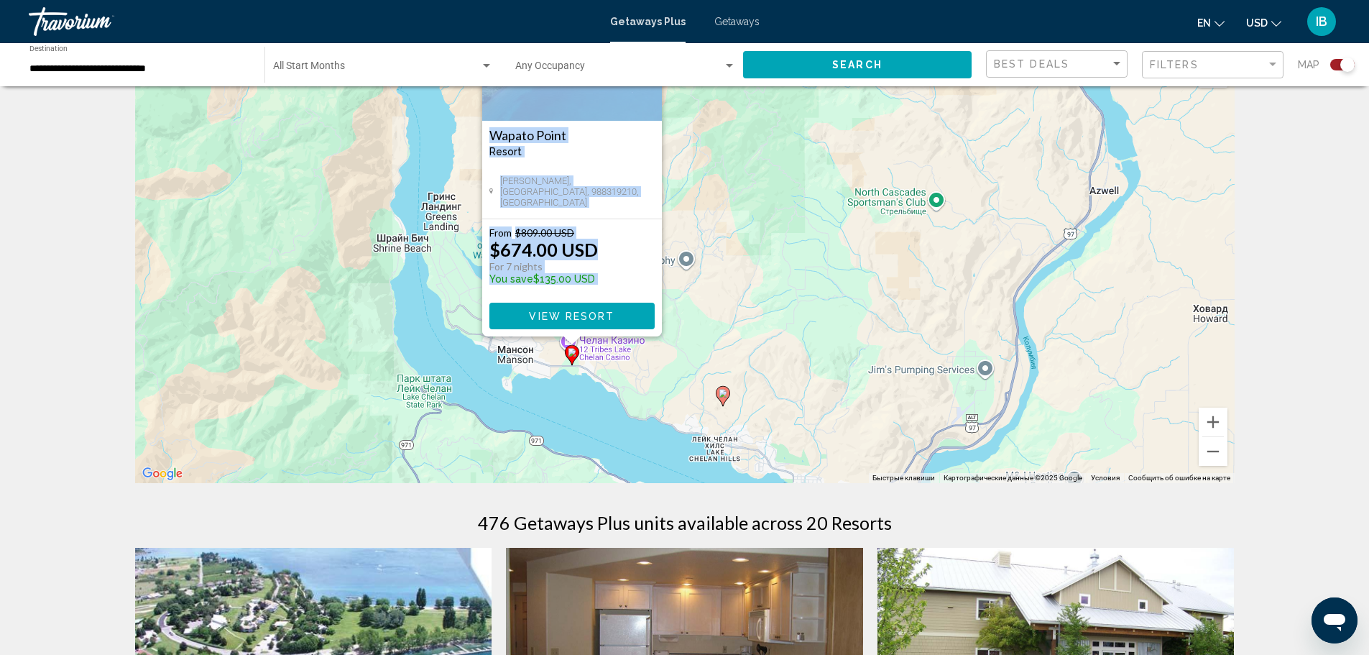
drag, startPoint x: 887, startPoint y: 390, endPoint x: 768, endPoint y: 285, distance: 158.4
click at [768, 285] on div "Чтобы активировать перетаскивание с помощью клавиатуры, нажмите Alt + Ввод. Пос…" at bounding box center [685, 267] width 1100 height 431
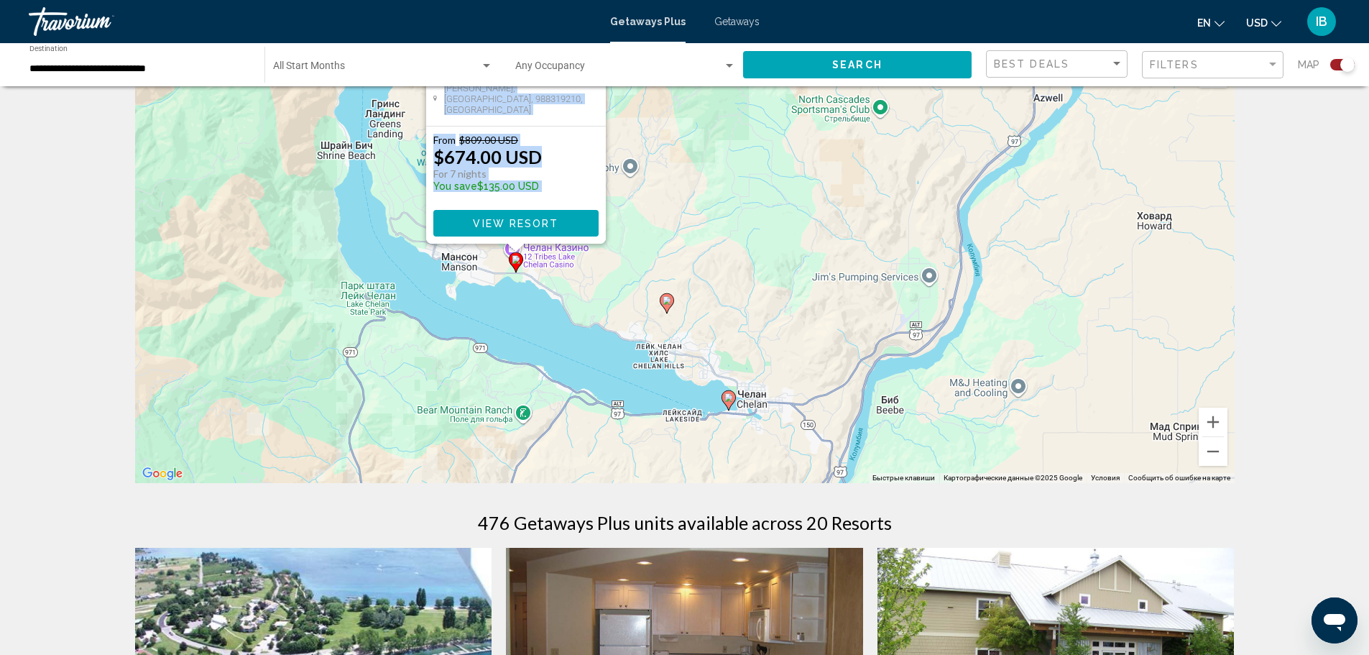
drag, startPoint x: 828, startPoint y: 400, endPoint x: 775, endPoint y: 312, distance: 102.6
click at [775, 312] on div "Чтобы активировать перетаскивание с помощью клавиатуры, нажмите Alt + Ввод. Пос…" at bounding box center [685, 267] width 1100 height 431
click at [729, 396] on image "Main content" at bounding box center [729, 397] width 9 height 9
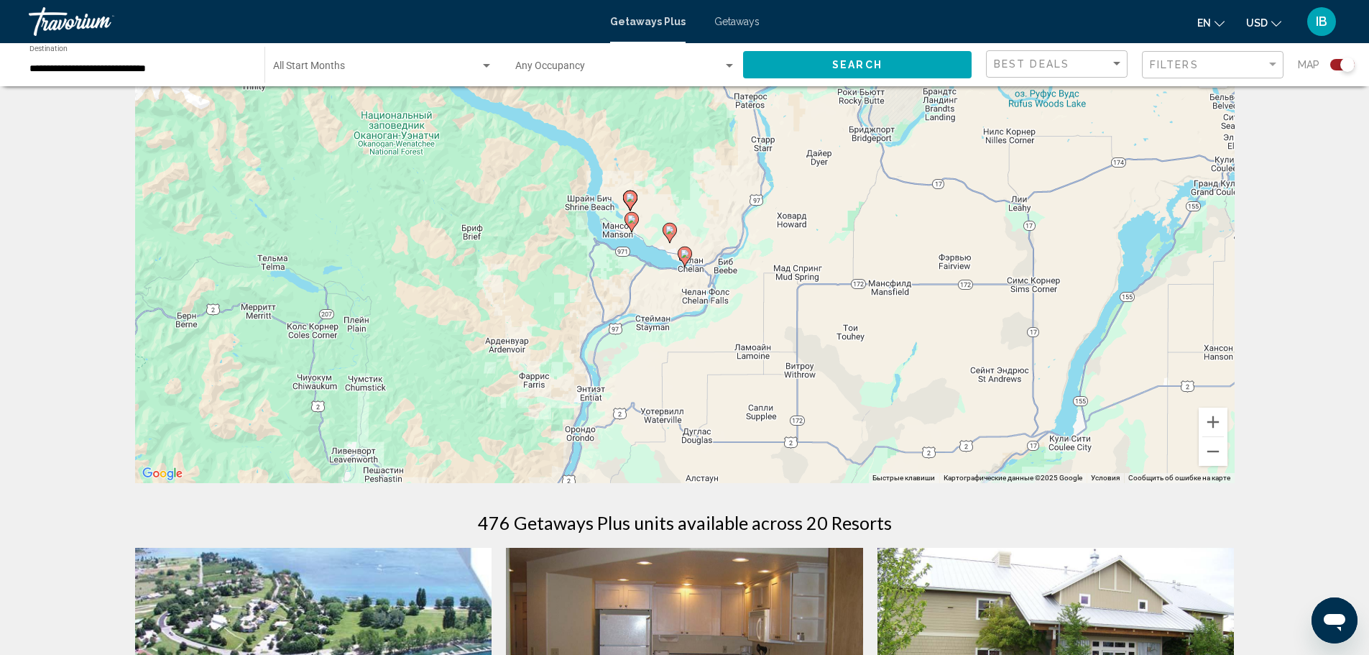
click at [683, 258] on icon "Main content" at bounding box center [684, 256] width 13 height 19
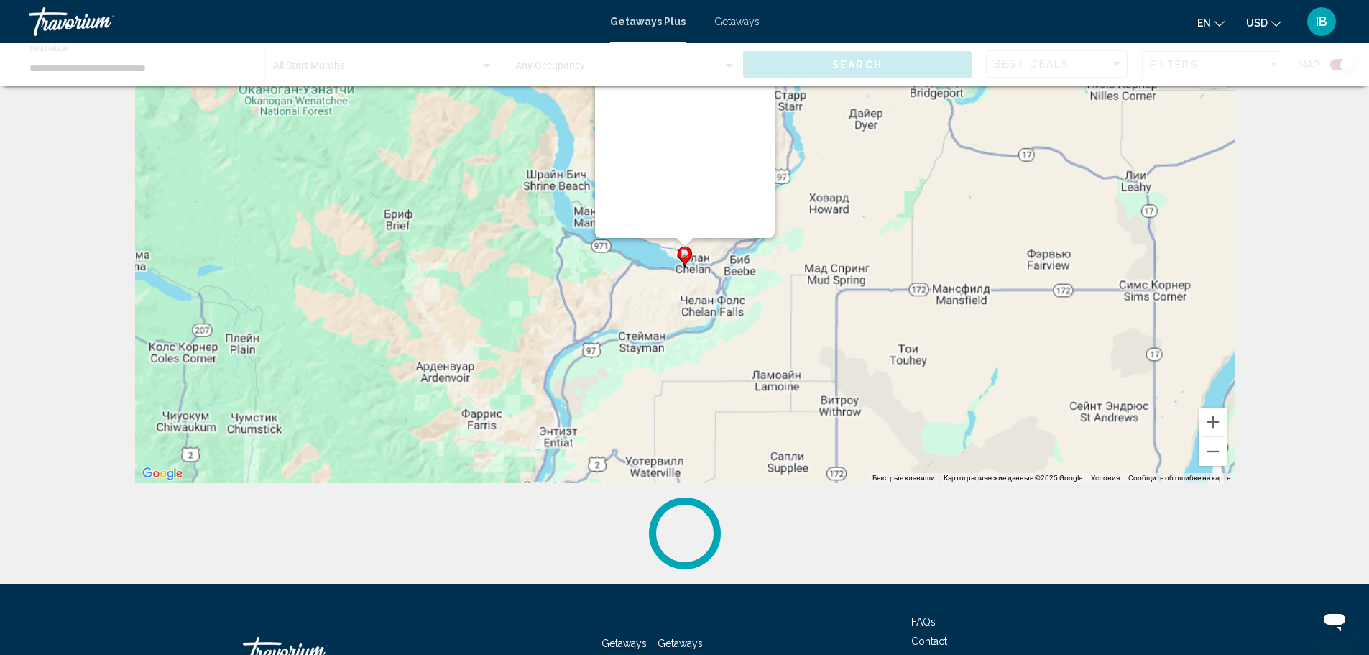
scroll to position [0, 0]
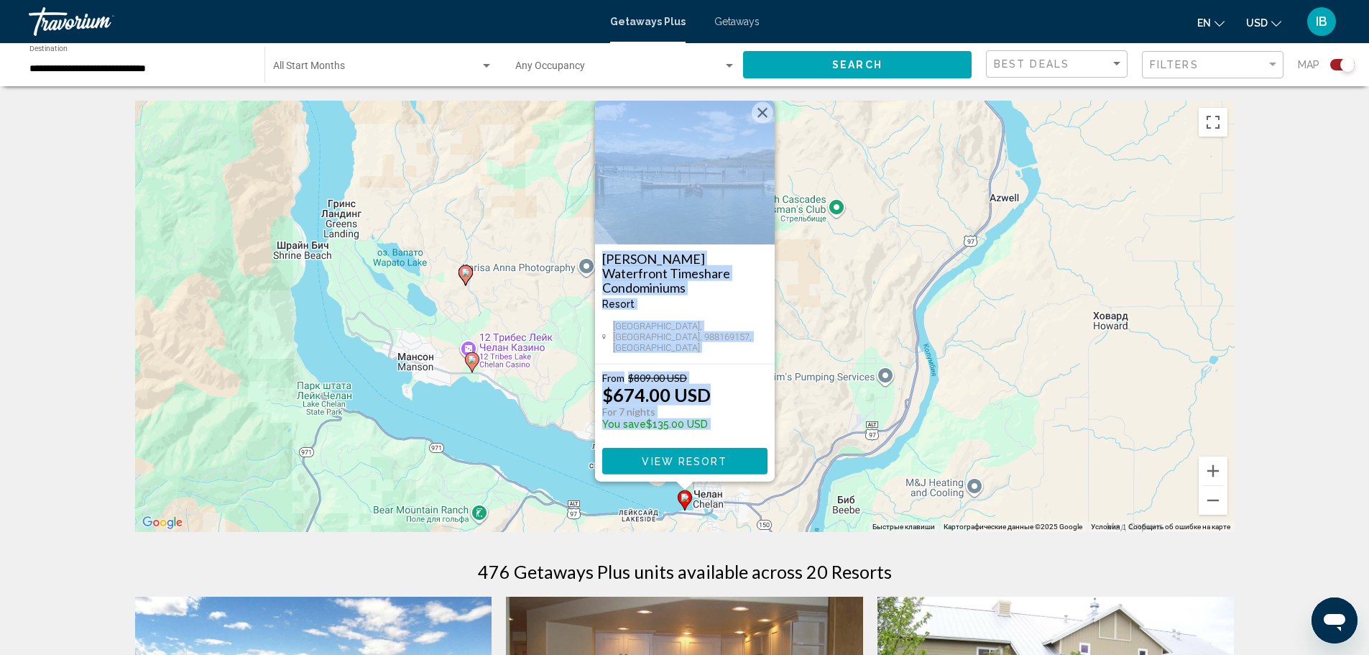
click at [541, 433] on div "Чтобы активировать перетаскивание с помощью клавиатуры, нажмите Alt + Ввод. Пос…" at bounding box center [685, 316] width 1100 height 431
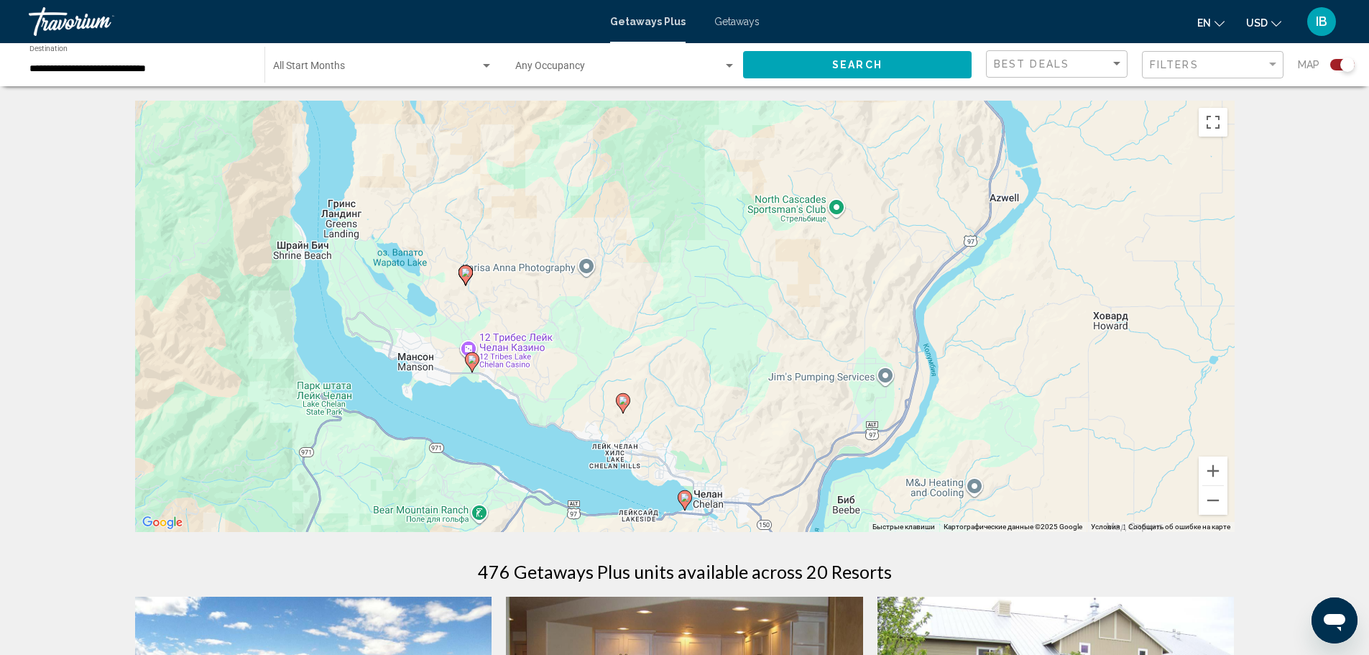
click at [622, 405] on icon "Main content" at bounding box center [622, 403] width 13 height 19
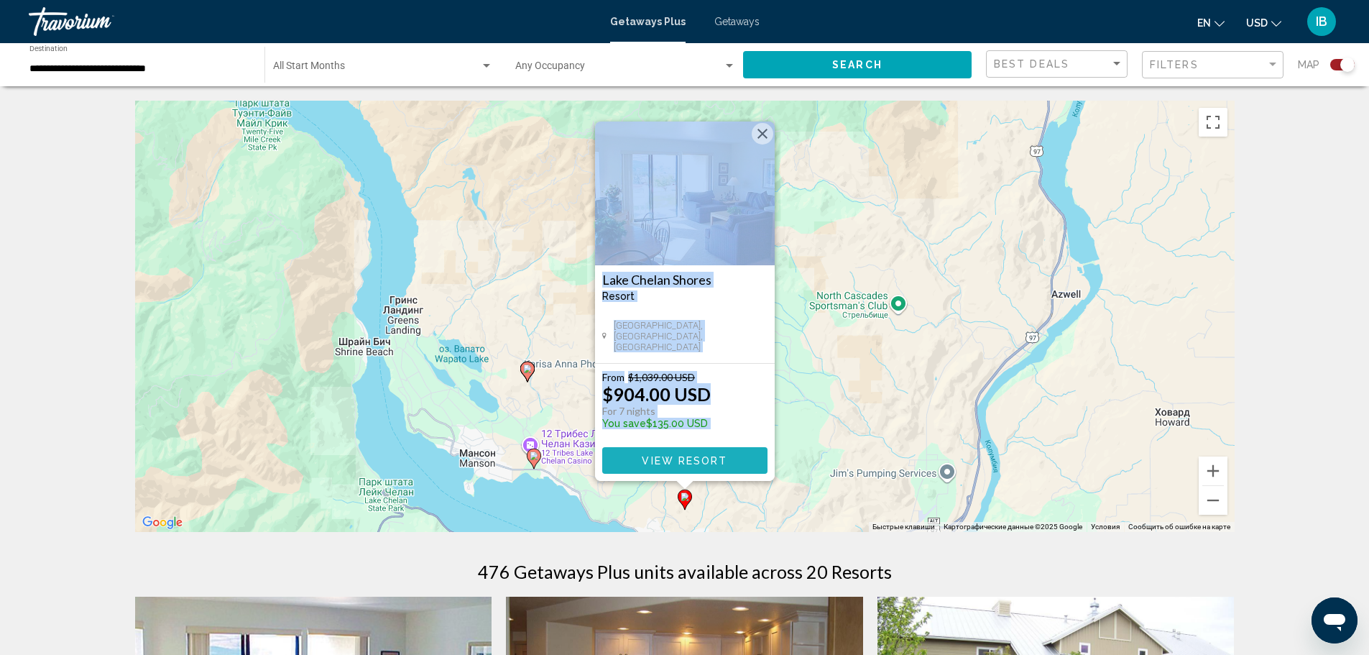
click at [666, 458] on span "View Resort" at bounding box center [685, 461] width 86 height 12
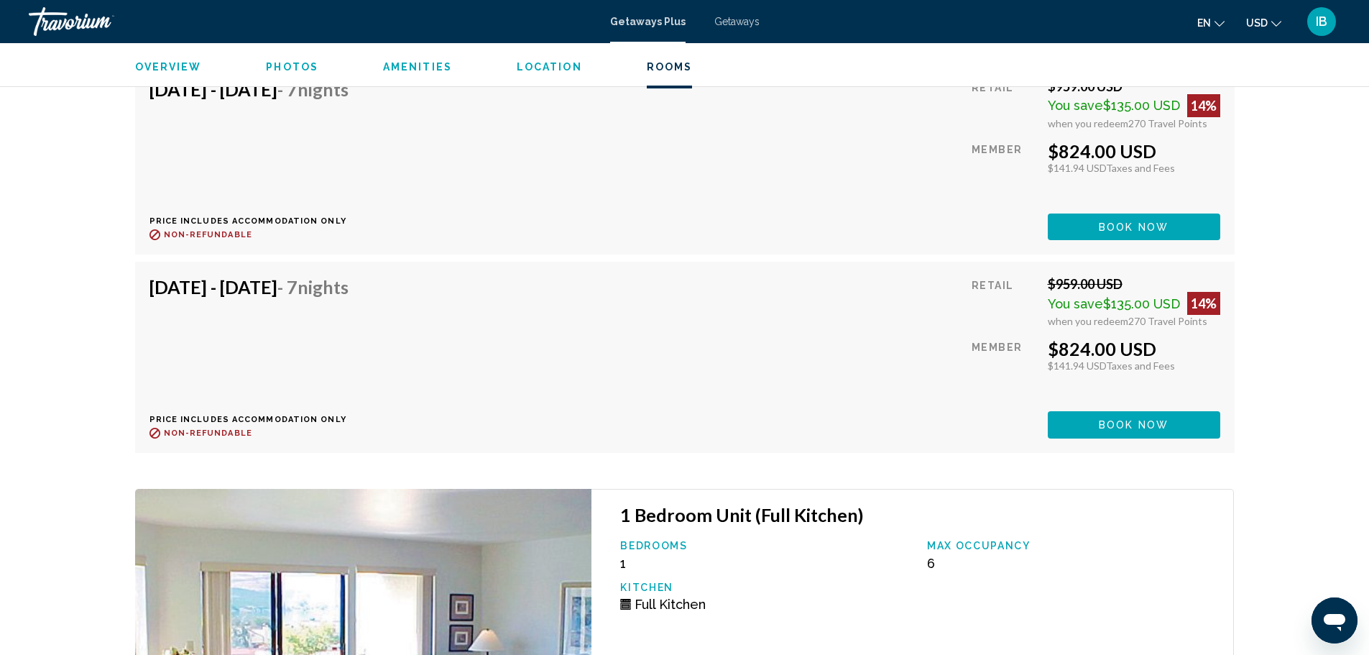
scroll to position [3480, 0]
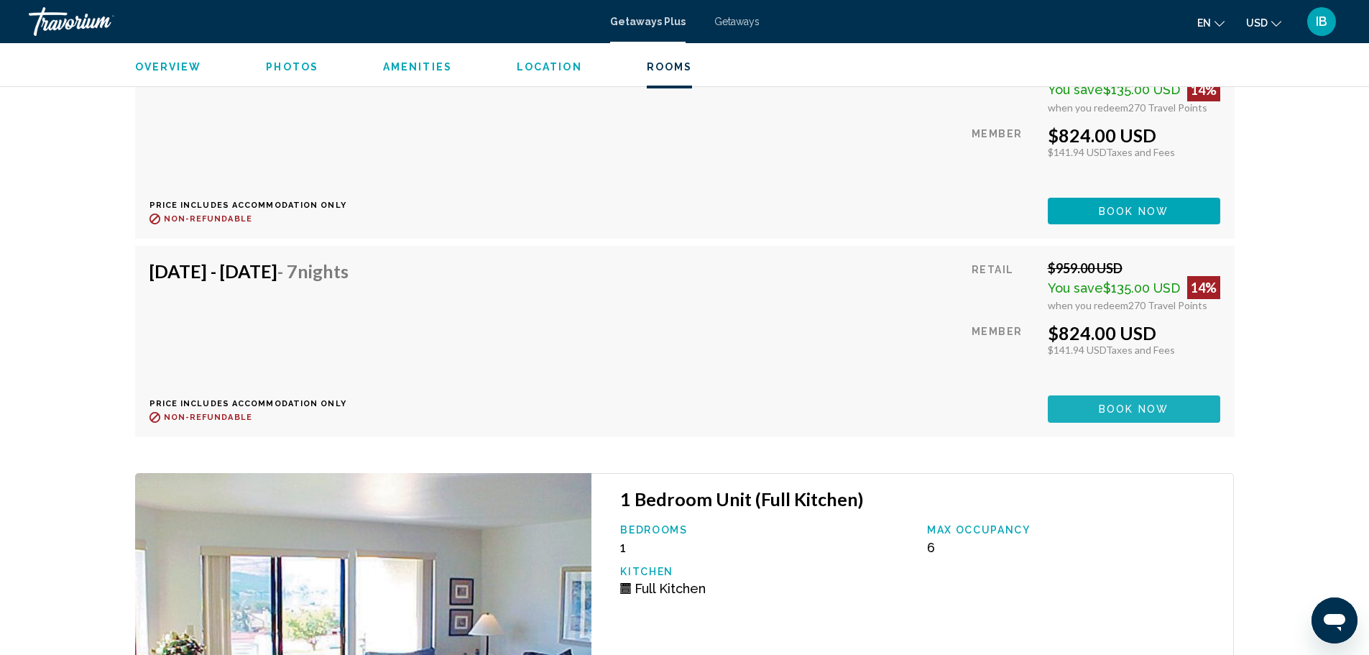
click at [1128, 404] on span "Book now" at bounding box center [1134, 410] width 70 height 12
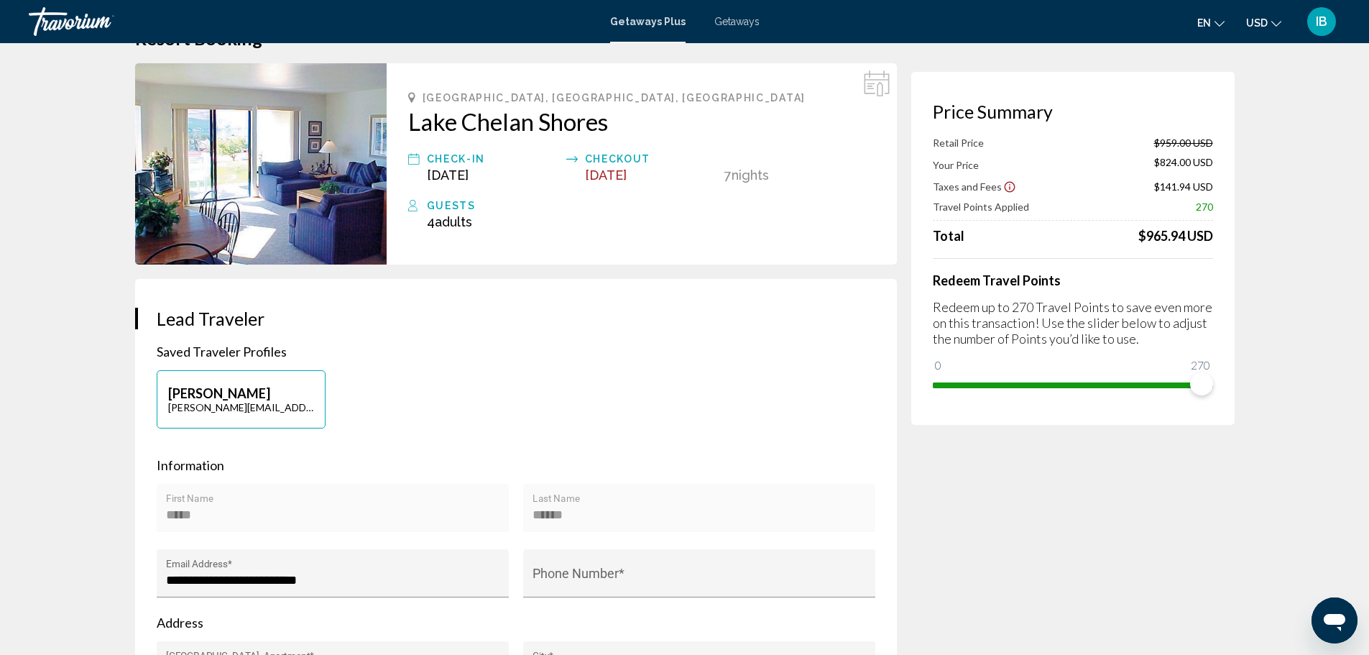
scroll to position [45, 0]
drag, startPoint x: 1201, startPoint y: 385, endPoint x: 1242, endPoint y: 408, distance: 46.6
drag, startPoint x: 1200, startPoint y: 384, endPoint x: 1111, endPoint y: 386, distance: 89.2
click at [1114, 386] on span "Main content" at bounding box center [1125, 383] width 23 height 23
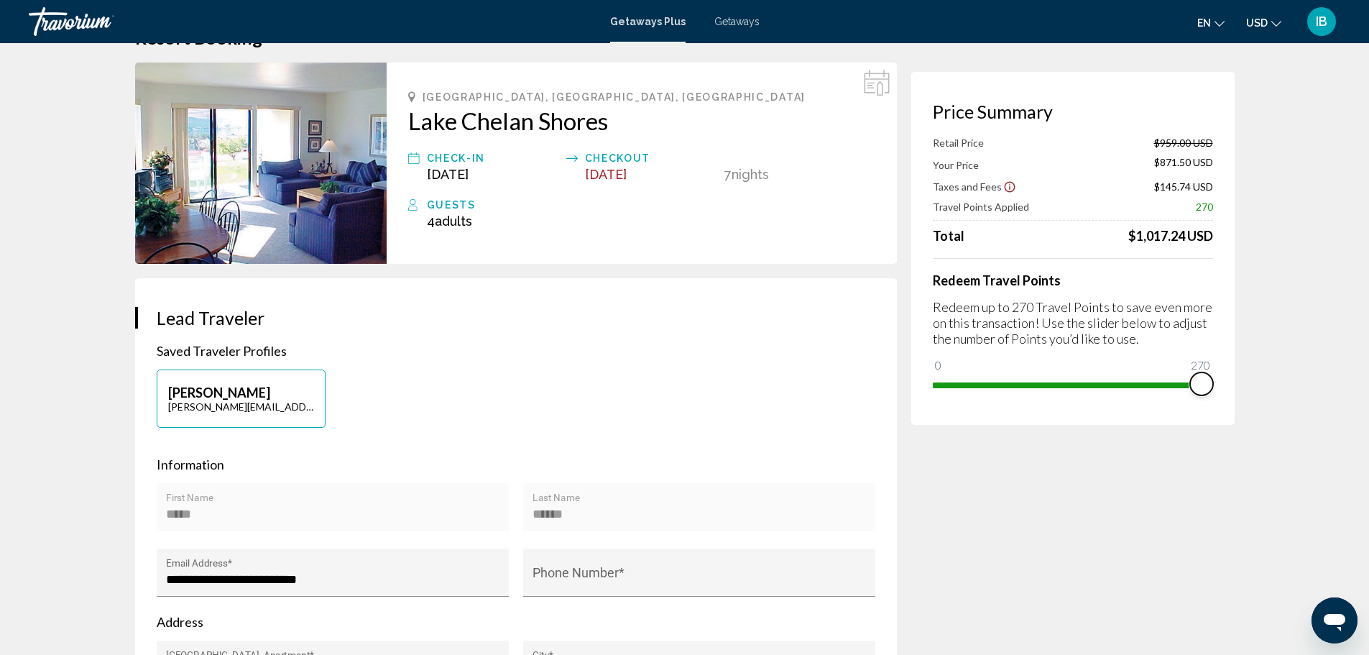
drag, startPoint x: 1113, startPoint y: 380, endPoint x: 1261, endPoint y: 398, distance: 148.5
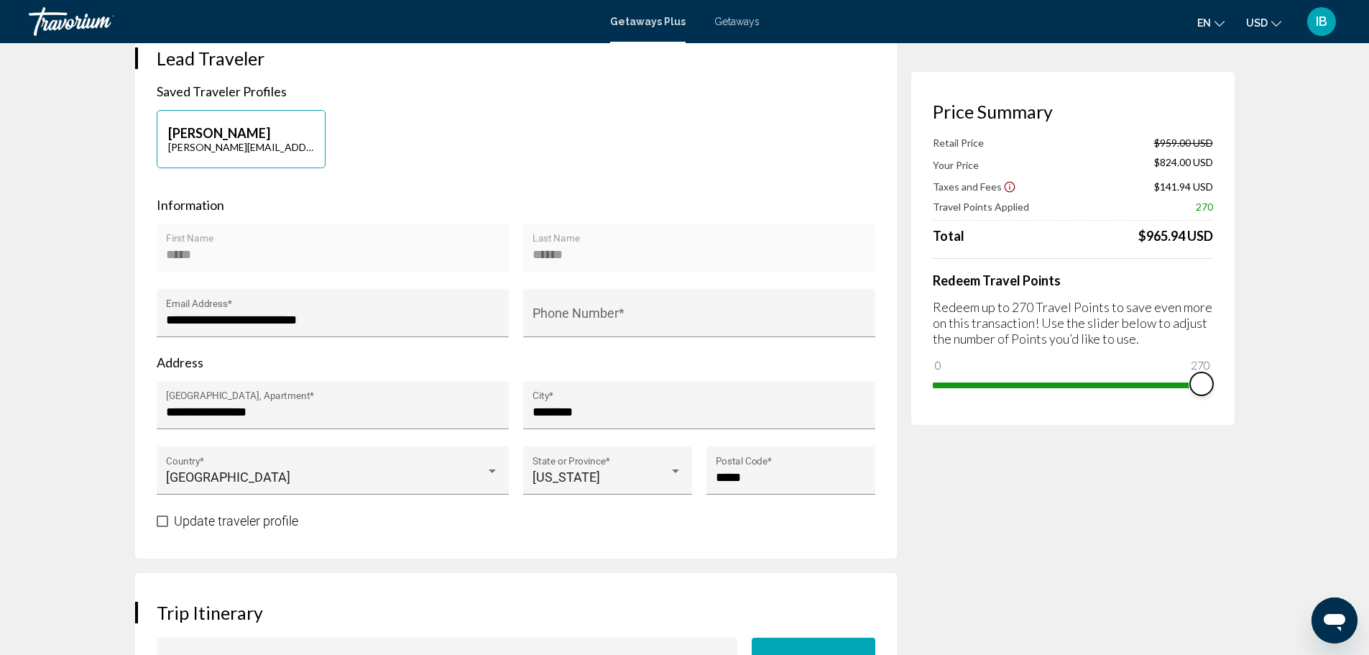
scroll to position [260, 0]
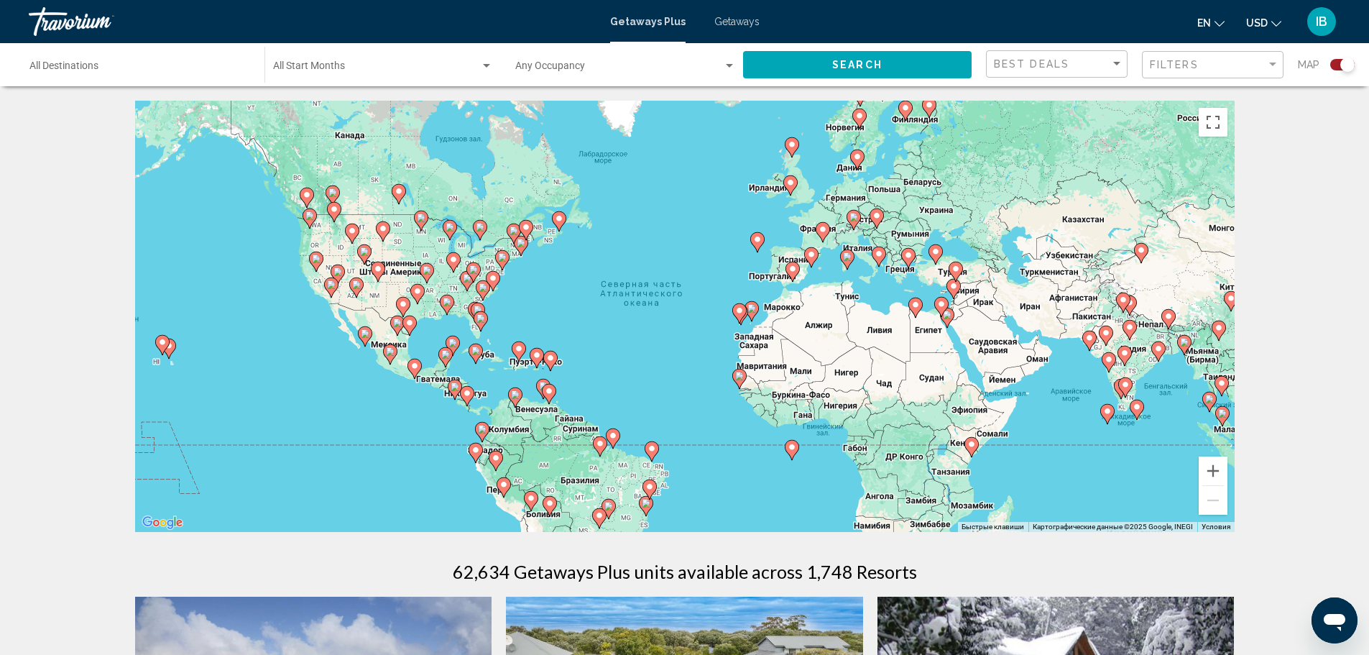
click at [312, 218] on image "Main content" at bounding box center [310, 215] width 9 height 9
type input "**********"
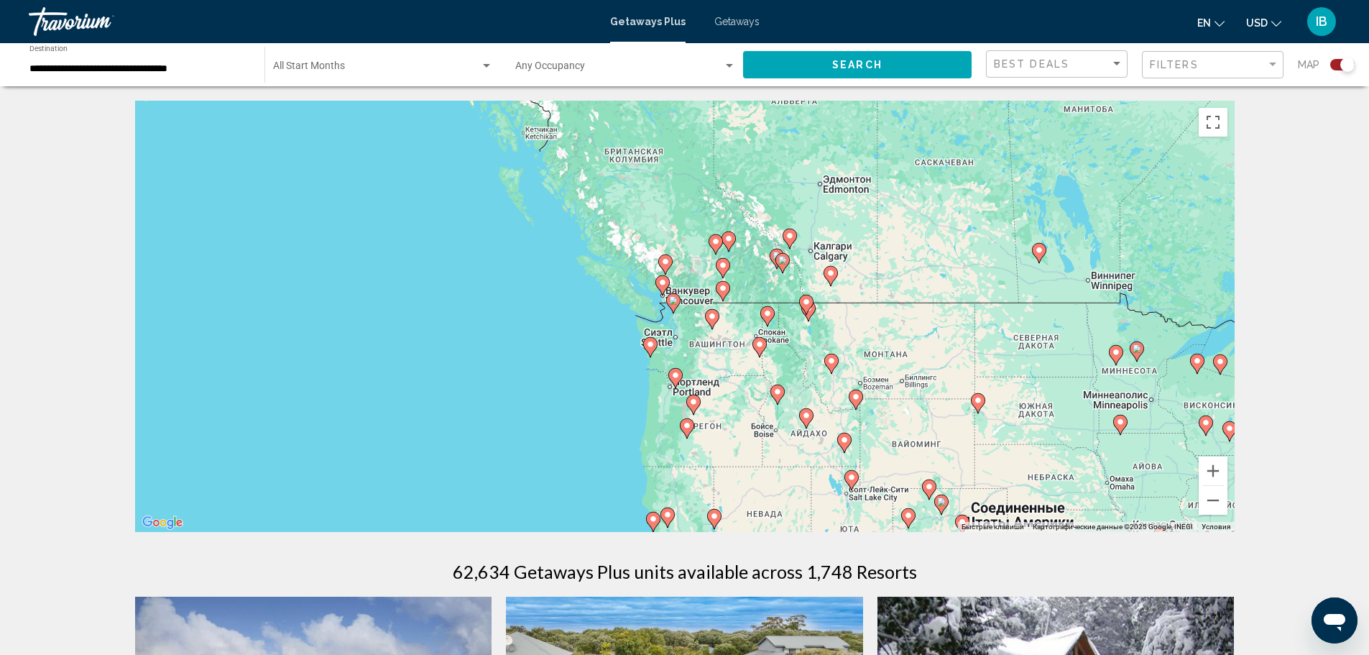
drag, startPoint x: 746, startPoint y: 403, endPoint x: 727, endPoint y: 390, distance: 22.9
click at [727, 390] on div "Для навигации используйте клавиши со стрелками. Чтобы активировать перетаскиван…" at bounding box center [685, 316] width 1100 height 431
